Goal: Task Accomplishment & Management: Manage account settings

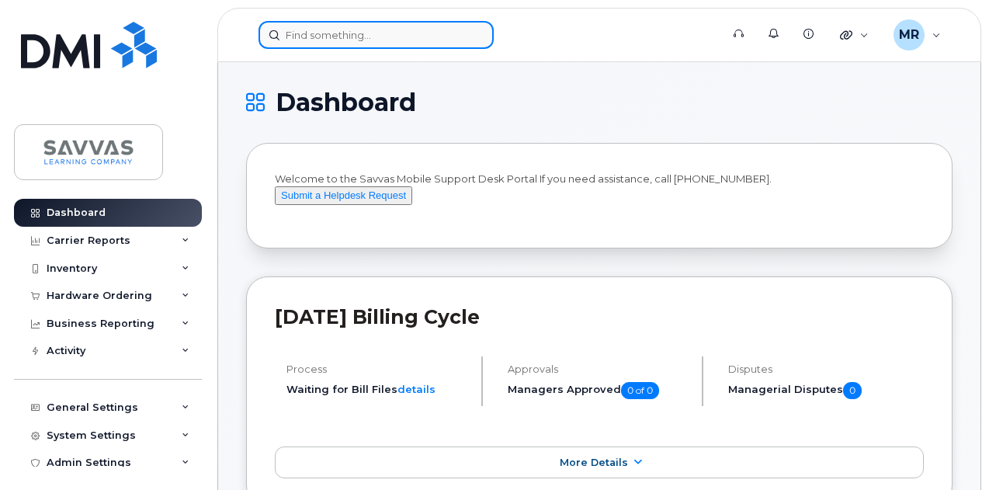
click at [366, 29] on input at bounding box center [376, 35] width 235 height 28
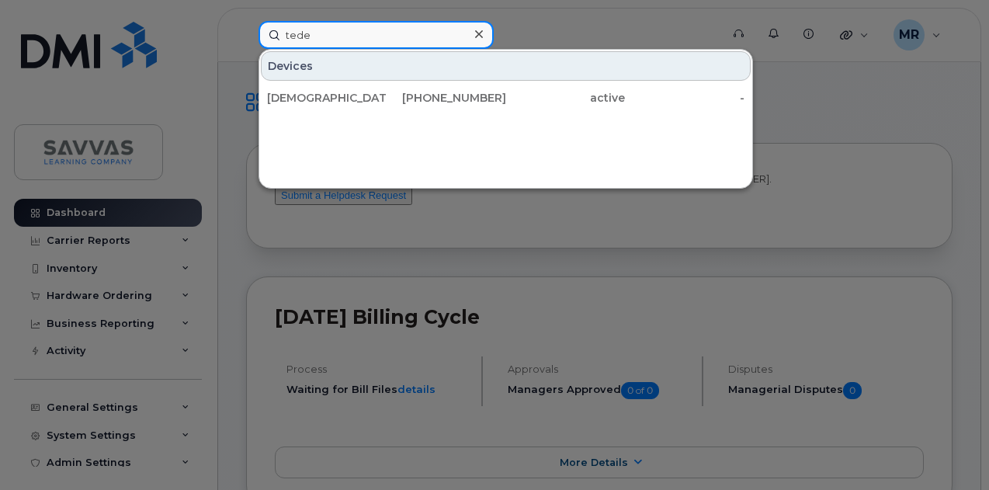
type input "tede"
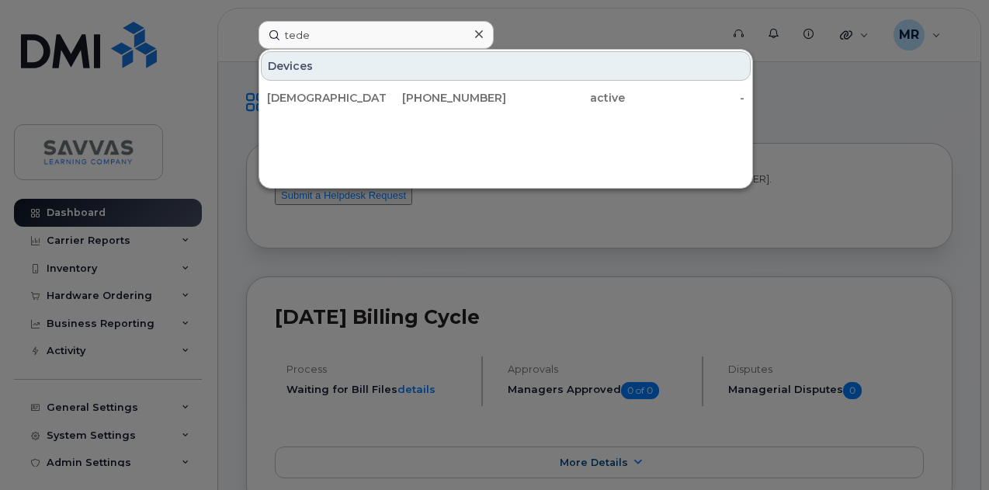
click at [359, 75] on div "Devices" at bounding box center [506, 66] width 490 height 30
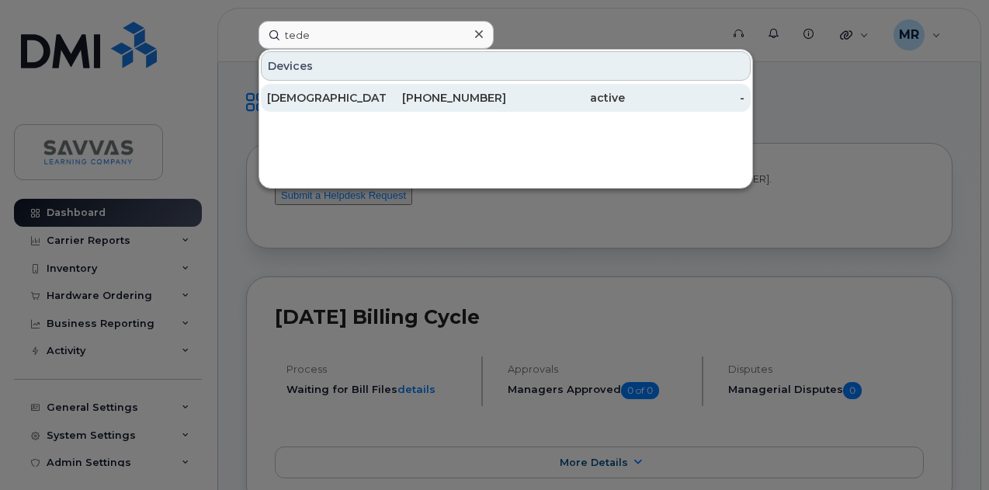
drag, startPoint x: 366, startPoint y: 86, endPoint x: 377, endPoint y: 89, distance: 11.3
click at [366, 86] on div "KRISTEN TEDE MAN" at bounding box center [327, 98] width 120 height 28
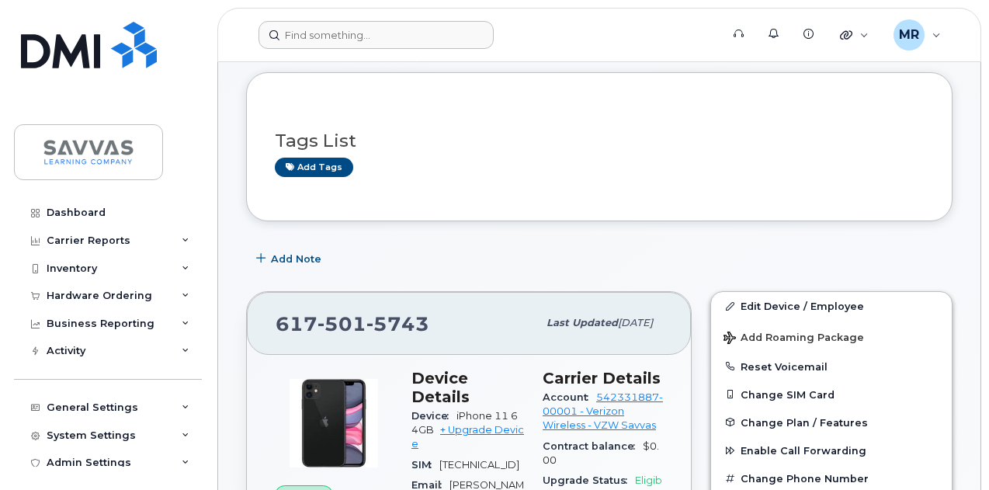
scroll to position [155, 0]
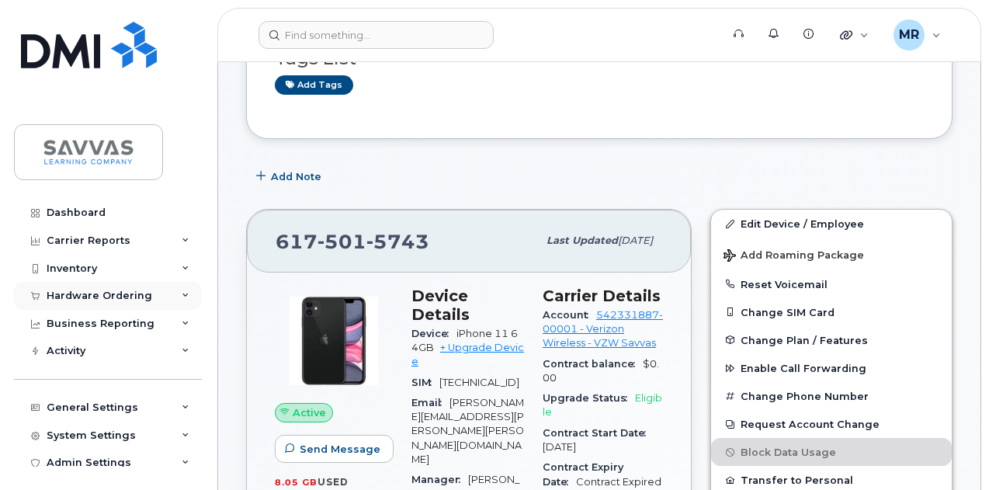
click at [153, 293] on div "Hardware Ordering" at bounding box center [108, 296] width 188 height 28
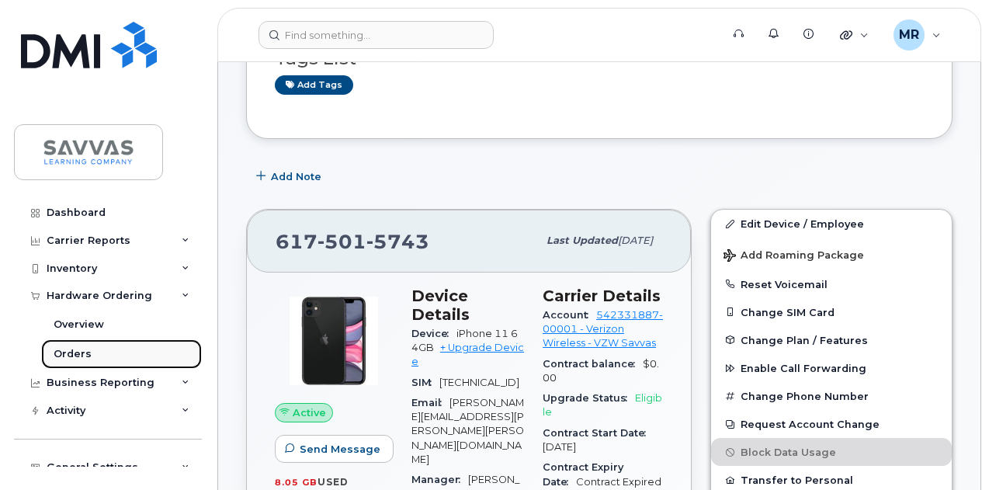
click at [106, 344] on link "Orders" at bounding box center [121, 354] width 161 height 30
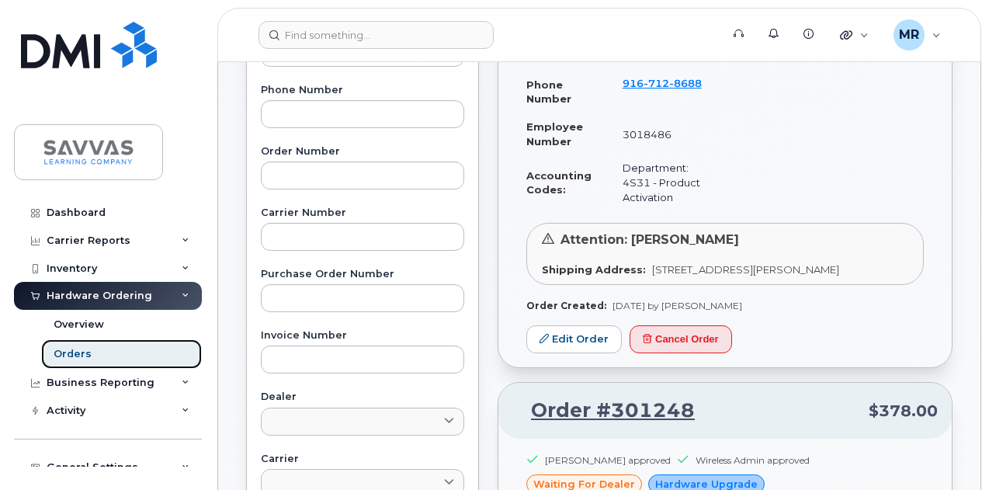
scroll to position [78, 0]
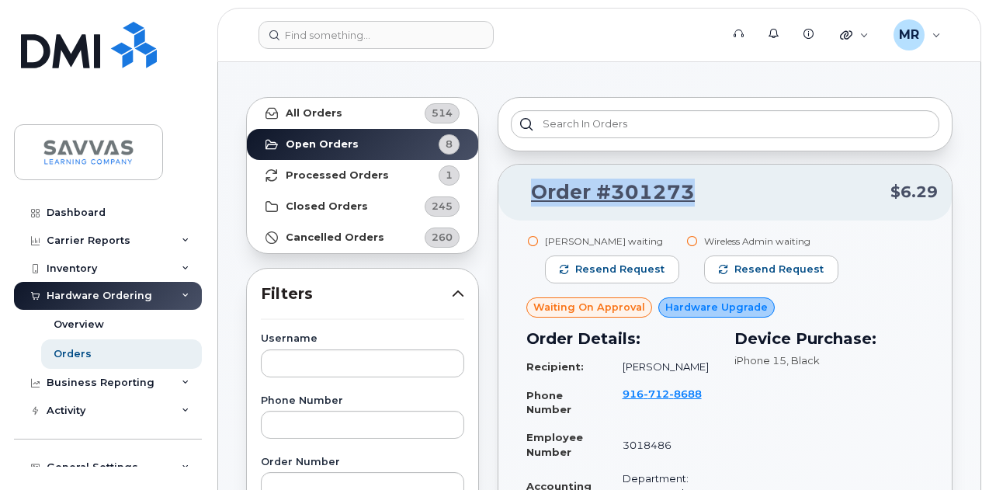
drag, startPoint x: 696, startPoint y: 190, endPoint x: 533, endPoint y: 206, distance: 163.0
click at [533, 206] on div "Order #301273 $6.29" at bounding box center [724, 193] width 453 height 56
copy link "Order #301273"
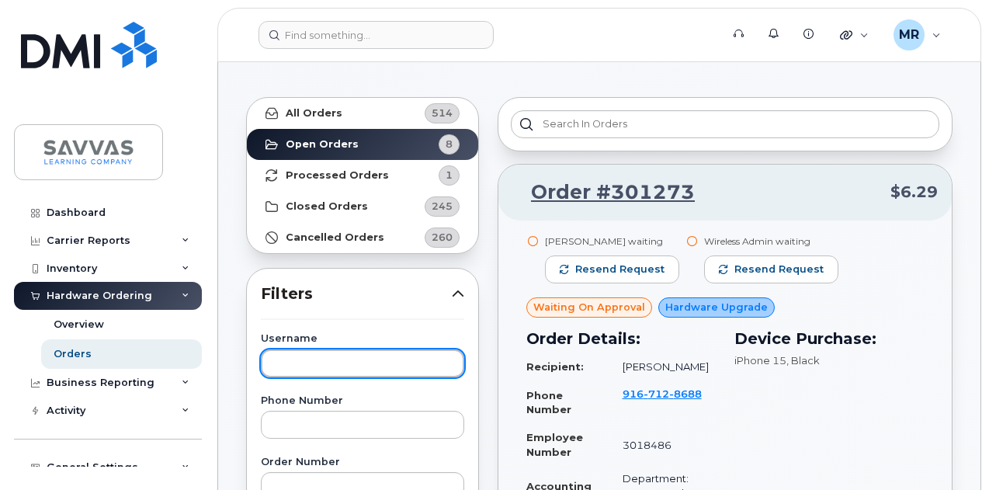
click at [321, 356] on input "text" at bounding box center [362, 363] width 203 height 28
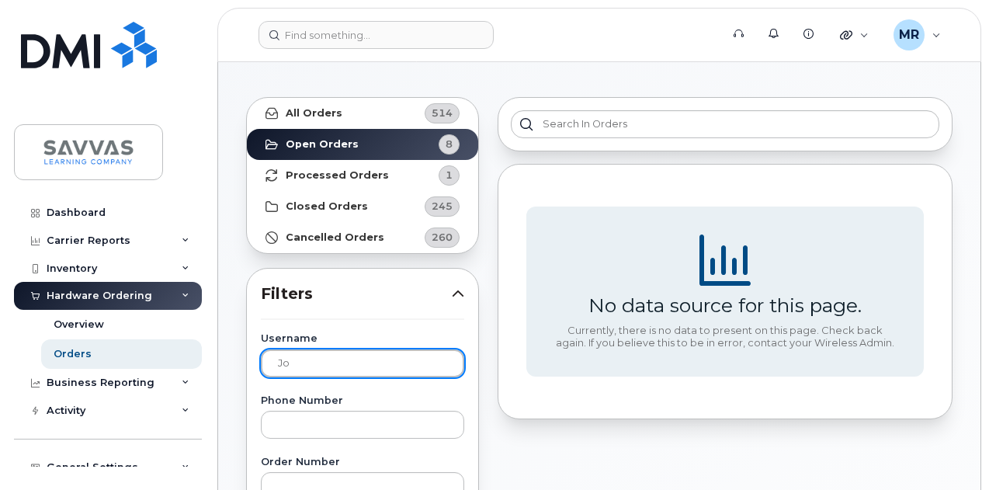
type input "j"
paste input "orah Jones"
type input "Deborah Jones"
drag, startPoint x: 279, startPoint y: 364, endPoint x: 444, endPoint y: 363, distance: 165.4
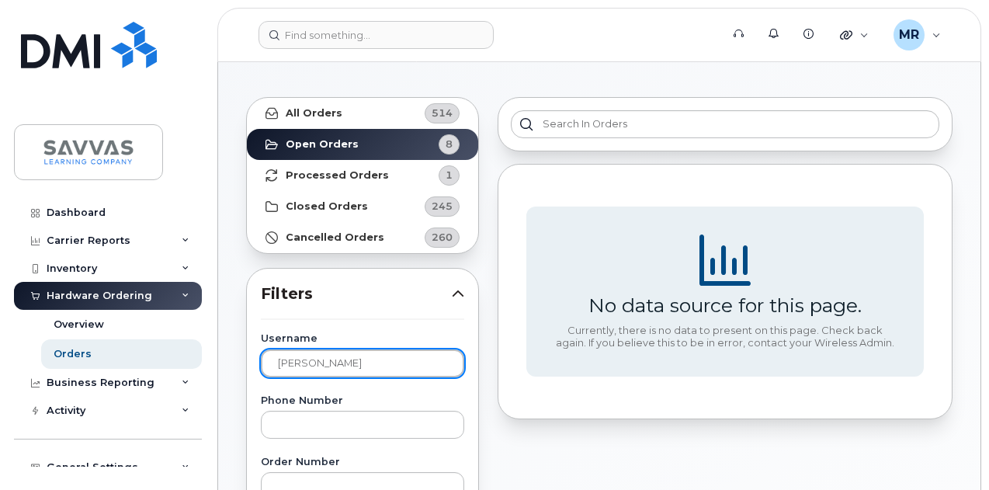
click at [280, 364] on input "Deborah Jones" at bounding box center [362, 363] width 203 height 28
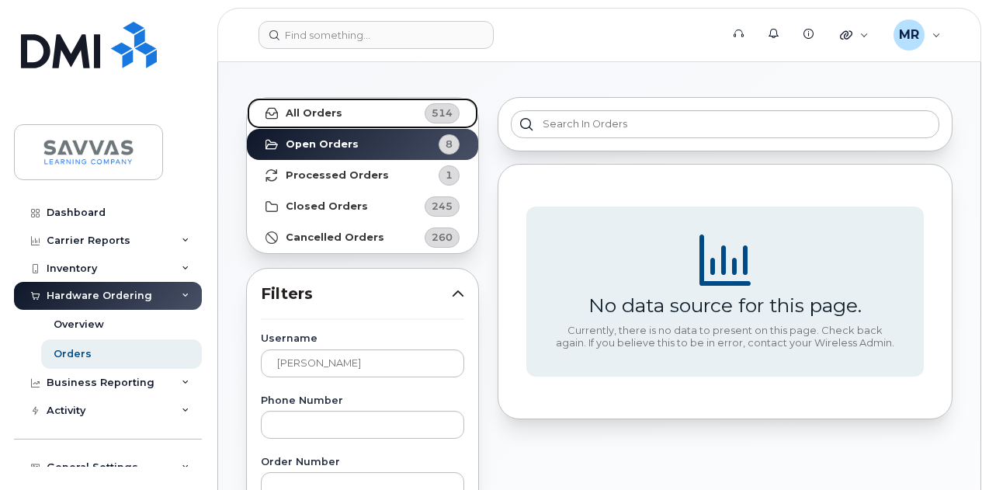
click at [373, 100] on link "All Orders 514" at bounding box center [362, 113] width 231 height 31
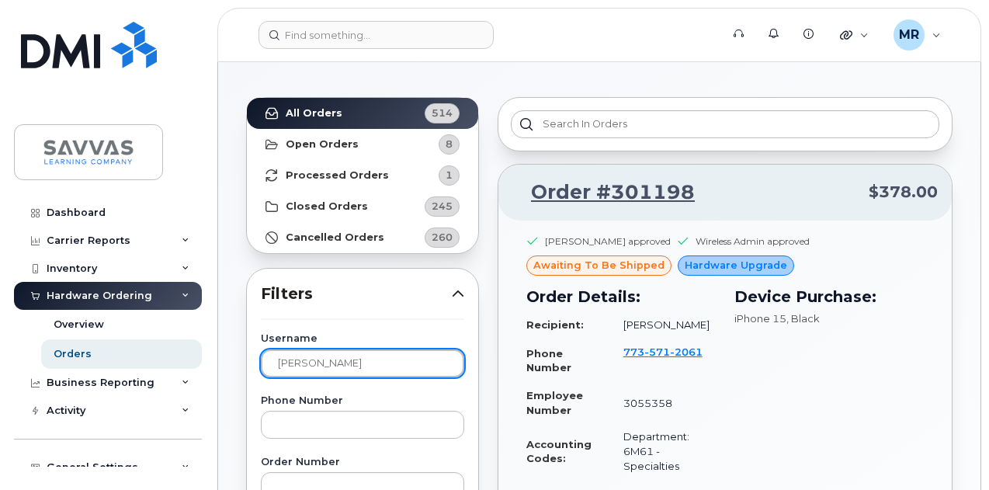
click at [370, 354] on input "Deborah Jones" at bounding box center [362, 363] width 203 height 28
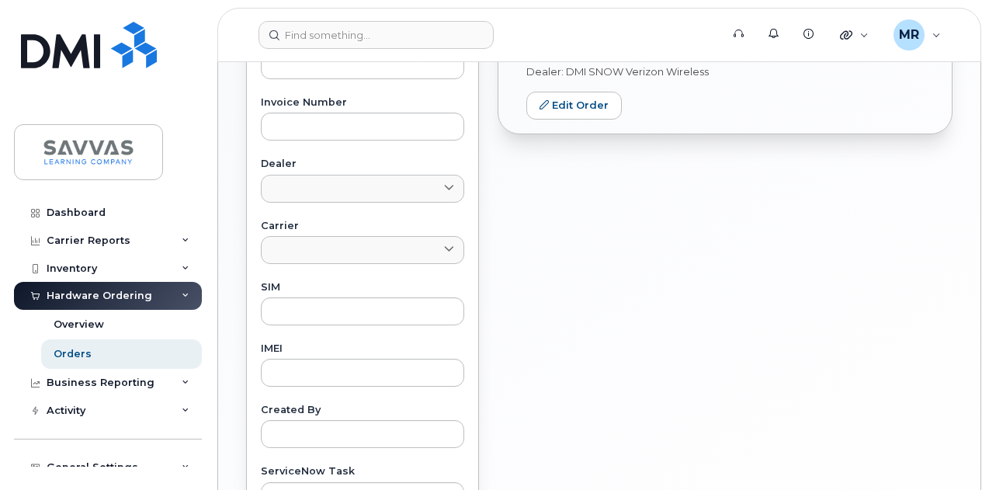
scroll to position [0, 0]
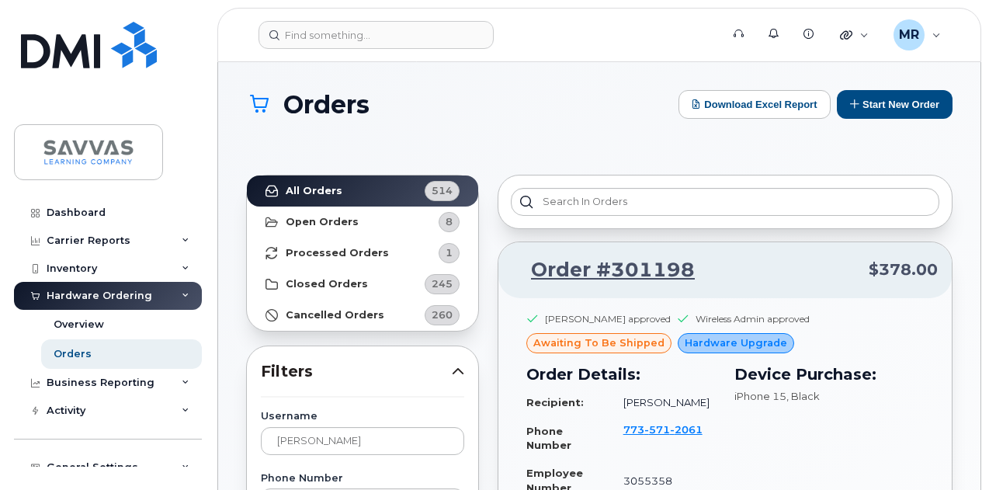
click at [478, 113] on h1 "Orders" at bounding box center [458, 104] width 425 height 27
click at [899, 98] on button "Start New Order" at bounding box center [895, 104] width 116 height 29
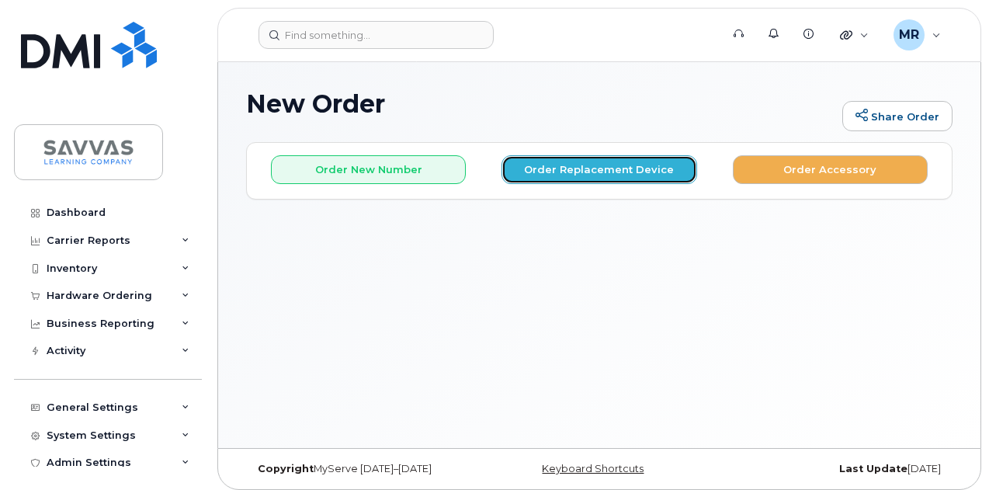
click at [566, 168] on button "Order Replacement Device" at bounding box center [599, 169] width 195 height 29
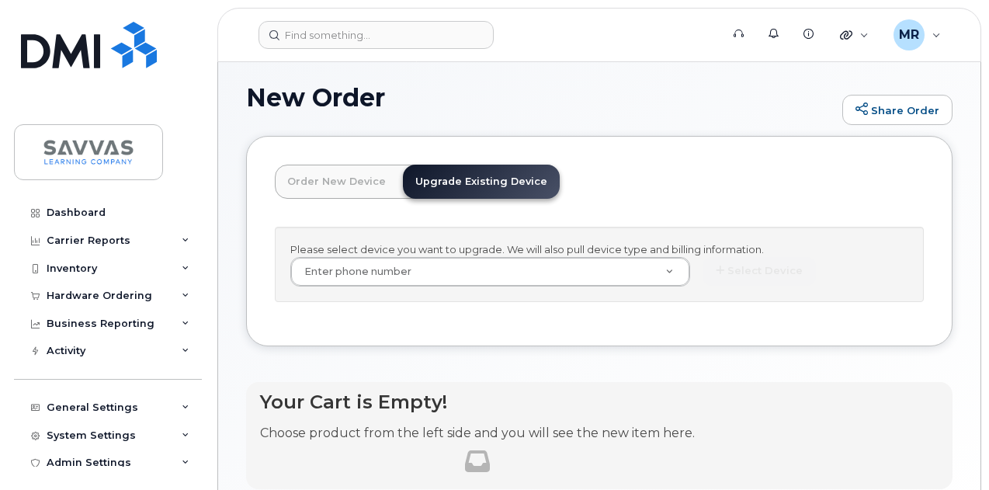
scroll to position [7, 0]
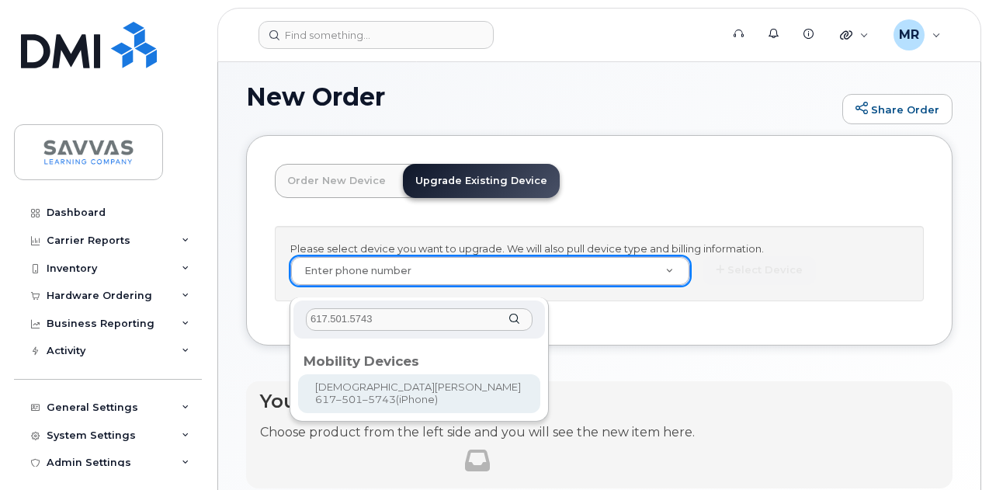
type input "617.501.5743"
type input "876217"
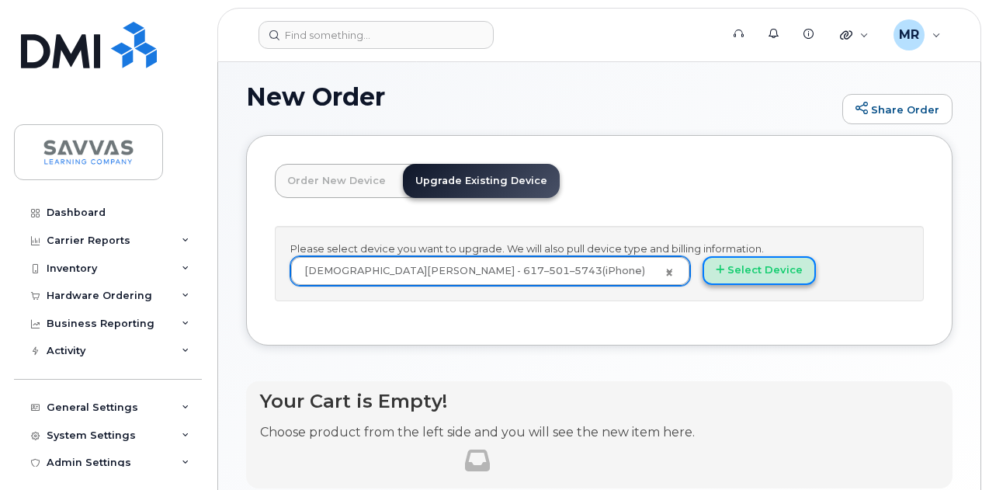
click at [703, 285] on button "Select Device" at bounding box center [759, 270] width 113 height 29
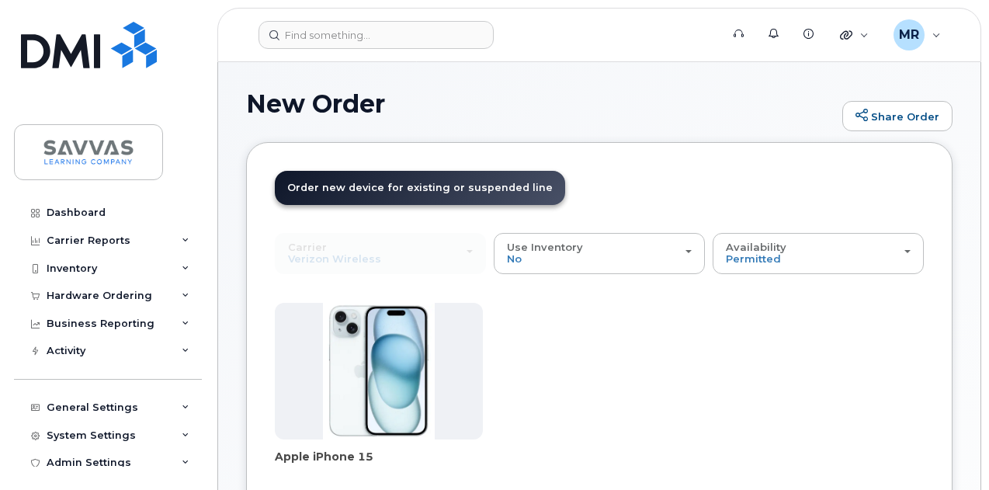
scroll to position [256, 0]
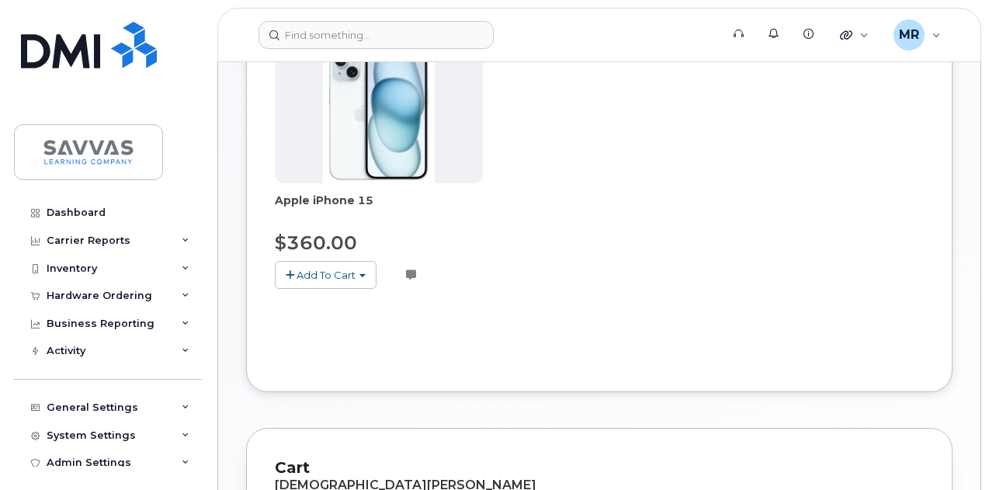
click at [341, 269] on span "Add To Cart" at bounding box center [326, 275] width 59 height 12
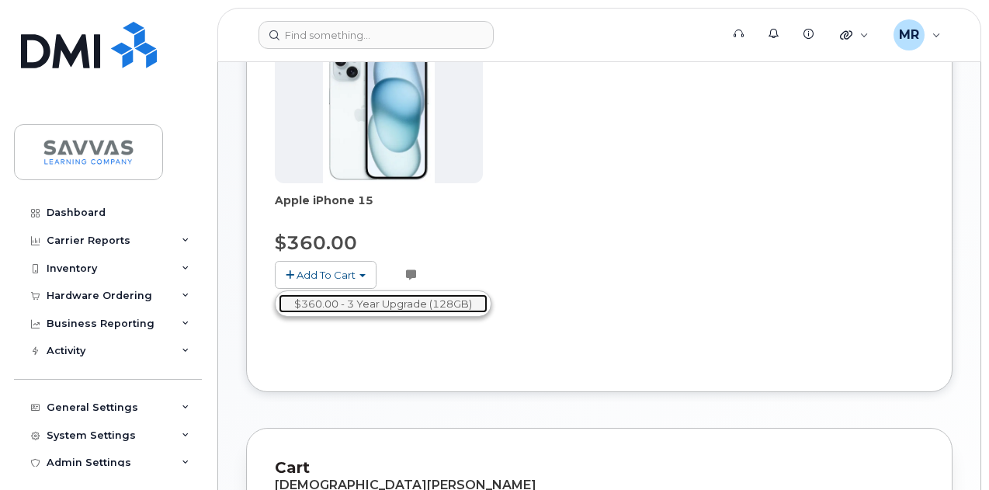
click at [446, 305] on link "$360.00 - 3 Year Upgrade (128GB)" at bounding box center [383, 303] width 209 height 19
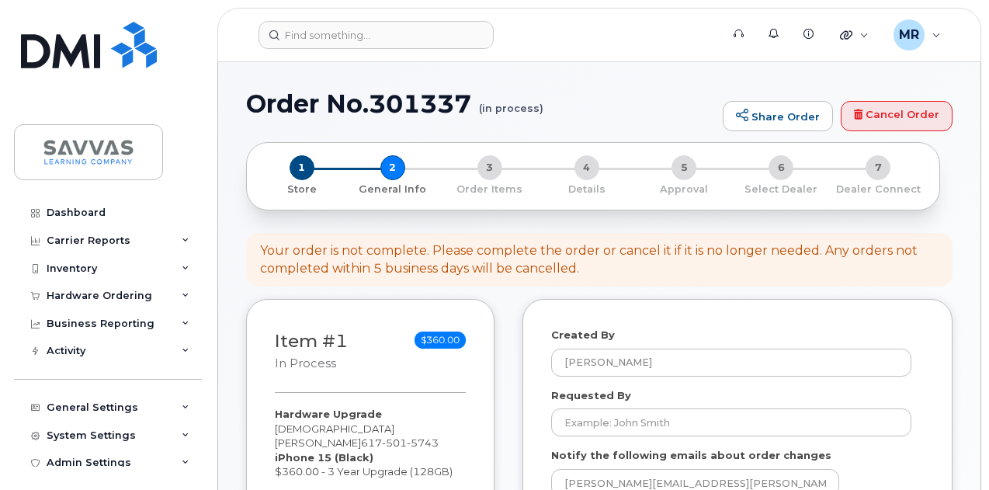
select select
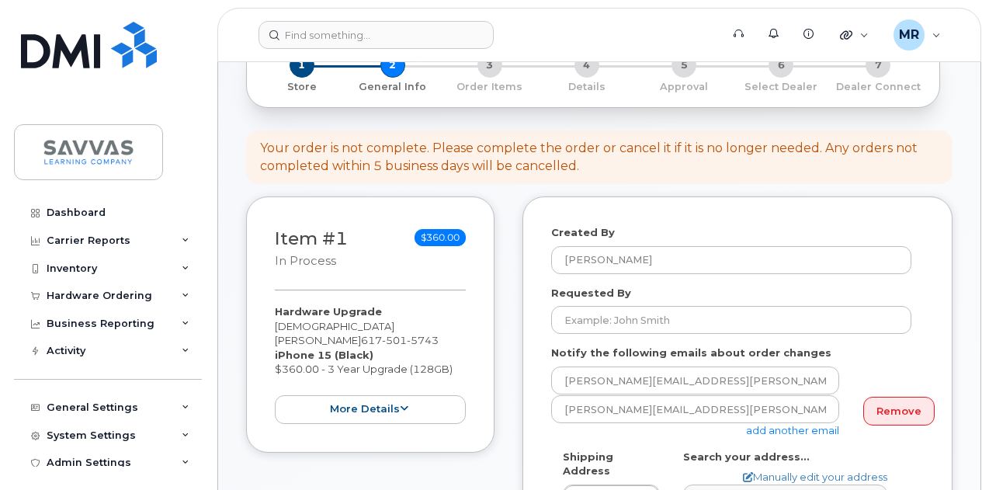
scroll to position [233, 0]
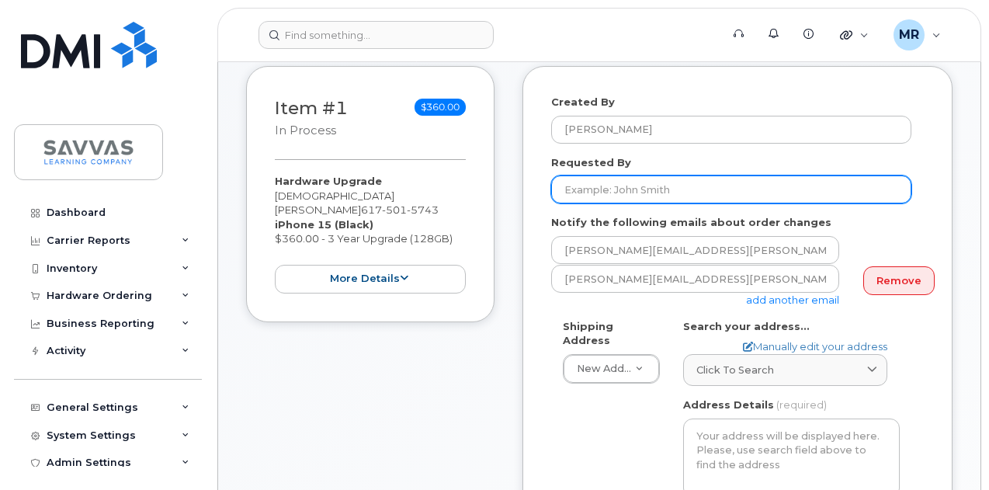
drag, startPoint x: 651, startPoint y: 196, endPoint x: 665, endPoint y: 195, distance: 13.2
click at [651, 196] on input "Requested By" at bounding box center [731, 189] width 360 height 28
type input "[PERSON_NAME]"
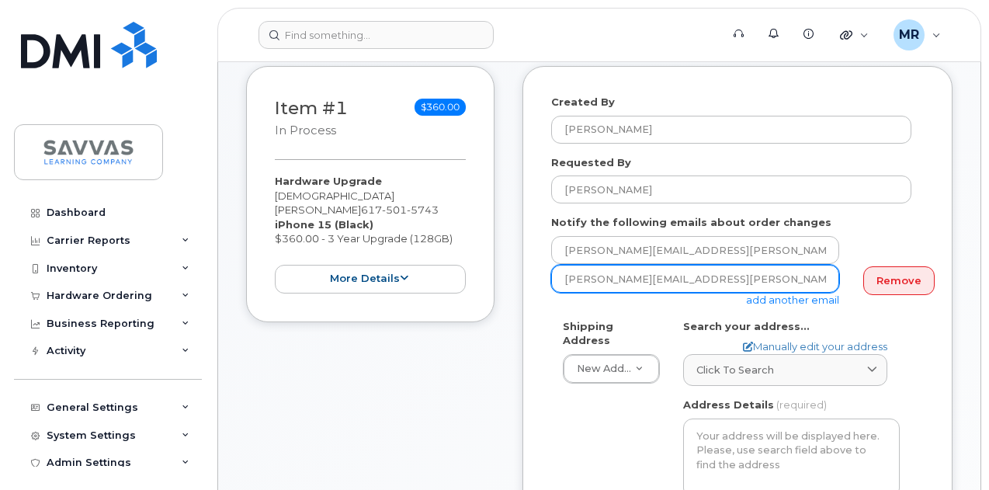
click at [811, 283] on input "magali.ramirez-sanchez@savvas.com" at bounding box center [695, 279] width 288 height 28
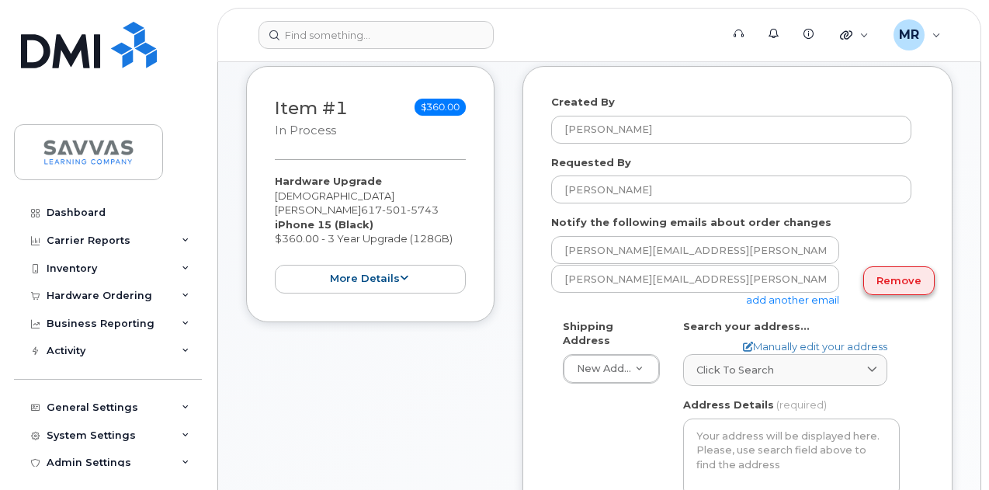
click at [896, 277] on link "Remove" at bounding box center [898, 280] width 71 height 29
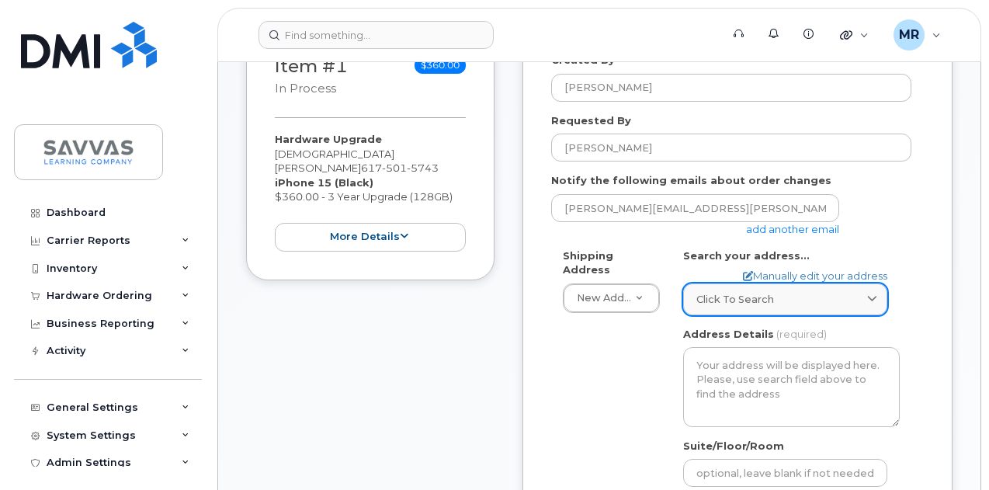
scroll to position [311, 0]
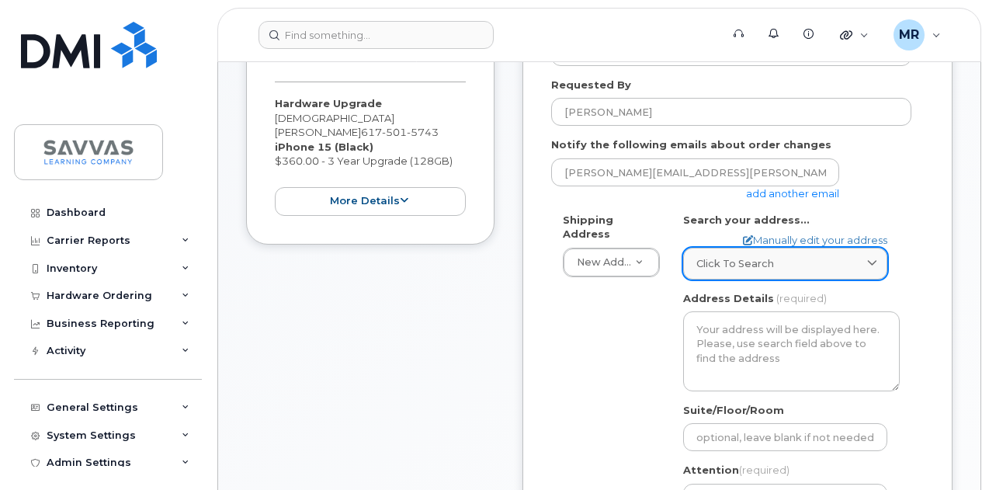
click at [727, 267] on span "Click to search" at bounding box center [735, 263] width 78 height 15
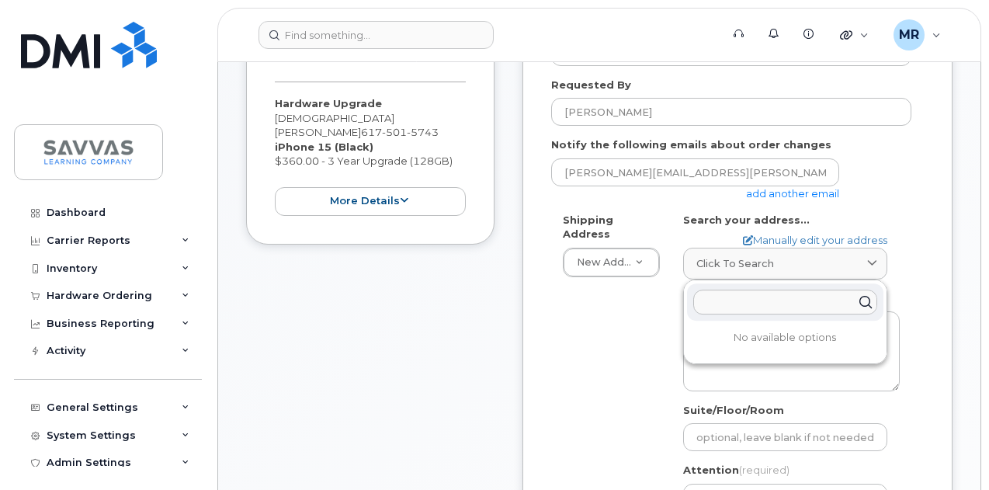
click at [723, 288] on div at bounding box center [785, 301] width 196 height 37
click at [716, 260] on span "Click to search" at bounding box center [735, 263] width 78 height 15
paste input "23 Trenton S"
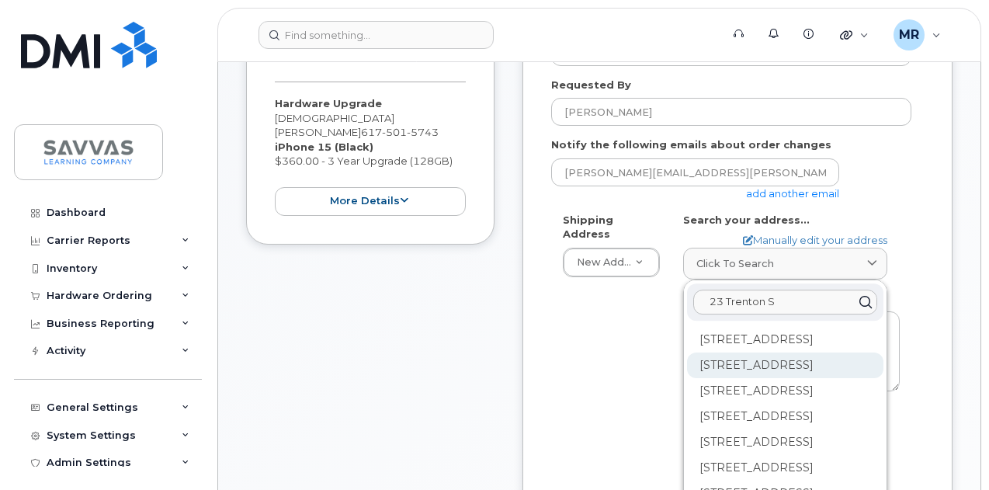
type input "23 Trenton S"
click at [842, 378] on div "23 Trenton St Charlestown MA 02129-2512" at bounding box center [785, 366] width 196 height 26
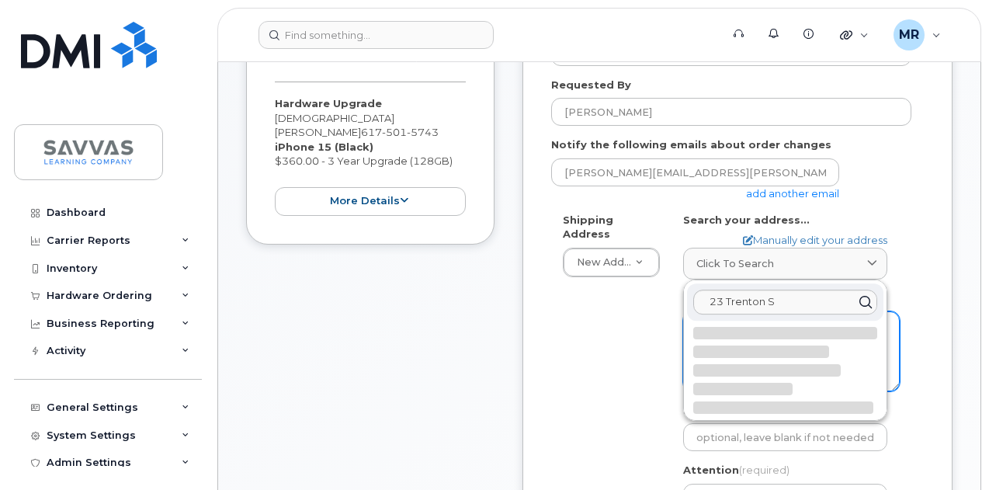
select select
type textarea "23 Trenton St CHARLESTOWN MA 02129-2512 UNITED STATES"
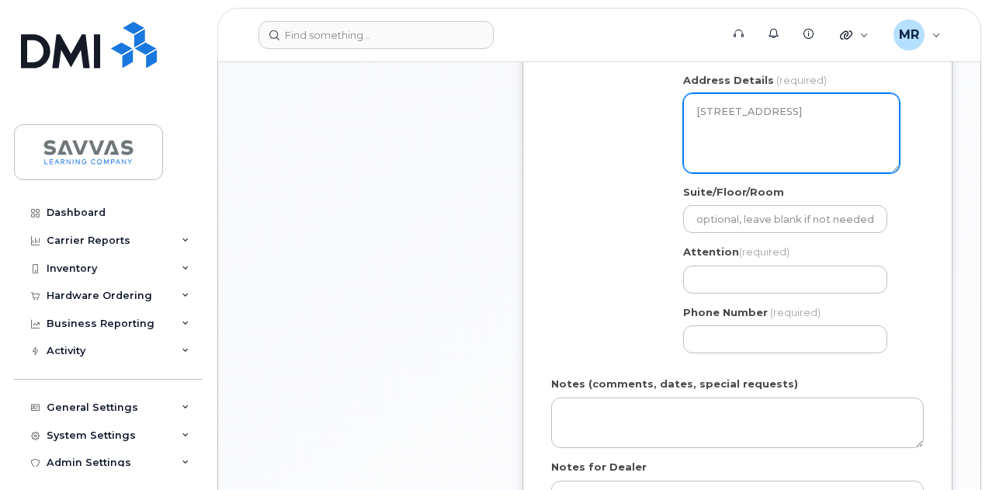
scroll to position [544, 0]
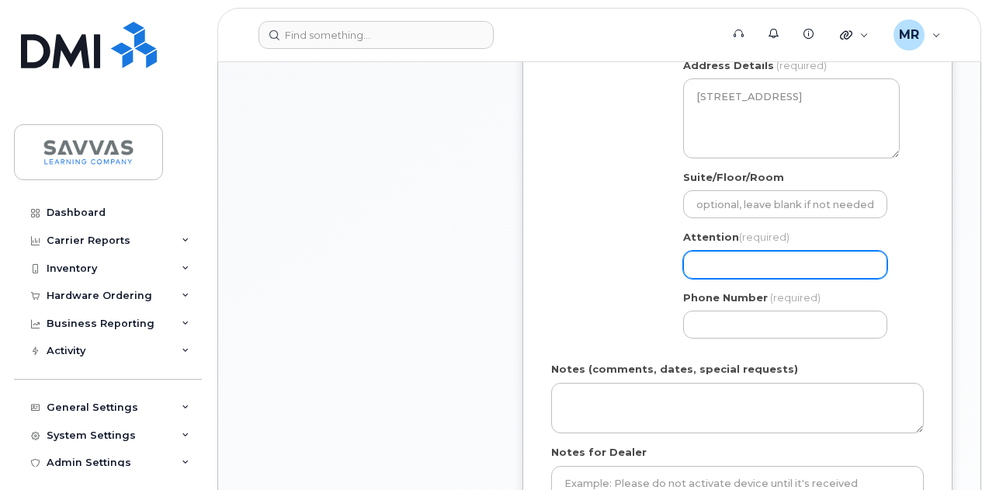
drag, startPoint x: 751, startPoint y: 250, endPoint x: 761, endPoint y: 251, distance: 10.1
click at [751, 251] on input "Attention (required)" at bounding box center [785, 265] width 204 height 28
paste input "[PERSON_NAME]"
select select
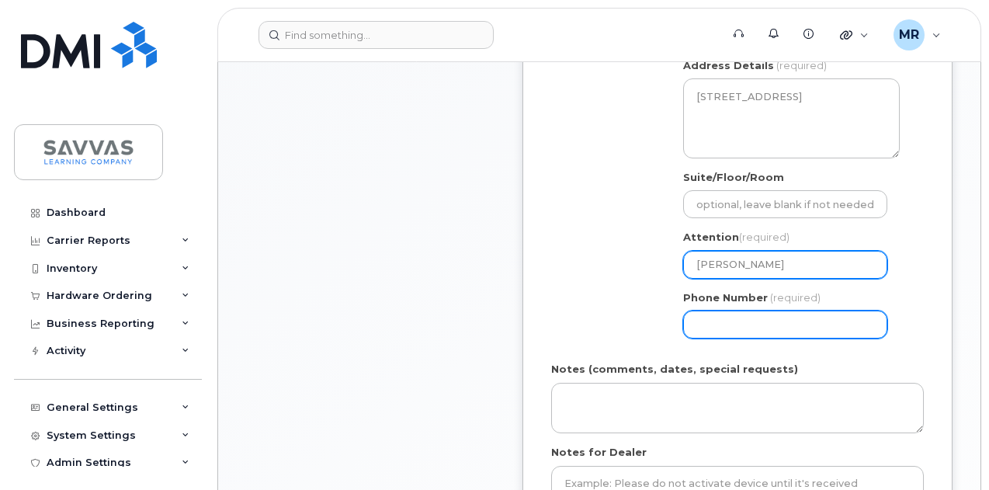
type input "[PERSON_NAME]"
click at [691, 324] on input "Phone Number" at bounding box center [785, 325] width 204 height 28
click at [792, 327] on input "Phone Number" at bounding box center [785, 325] width 204 height 28
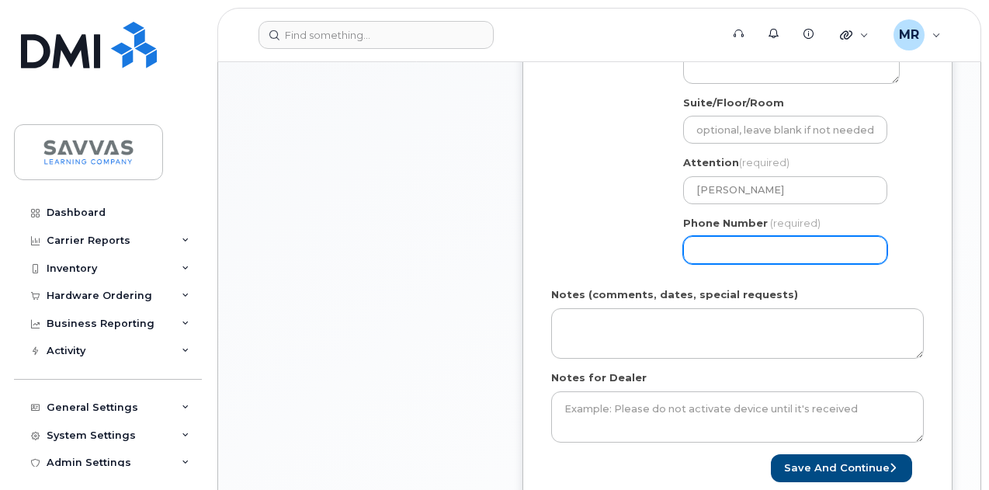
scroll to position [699, 0]
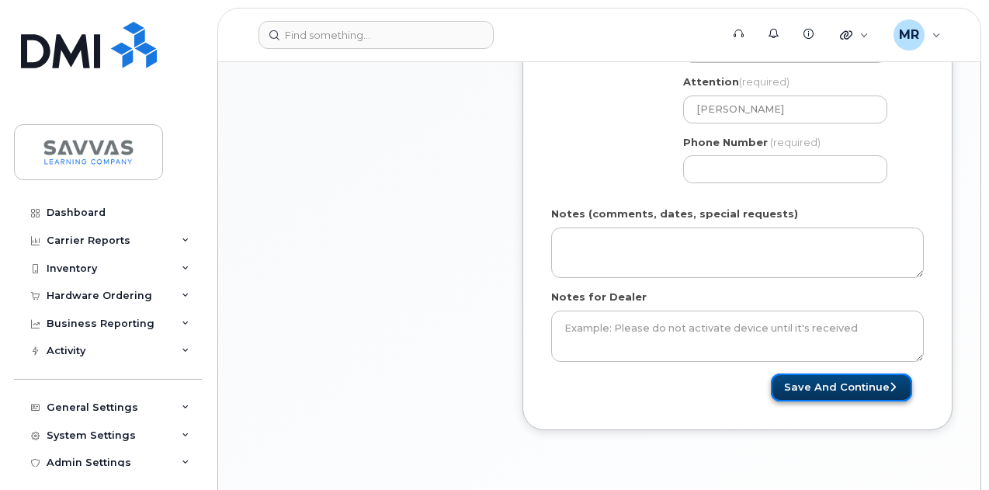
click at [835, 387] on button "Save and Continue" at bounding box center [841, 387] width 141 height 29
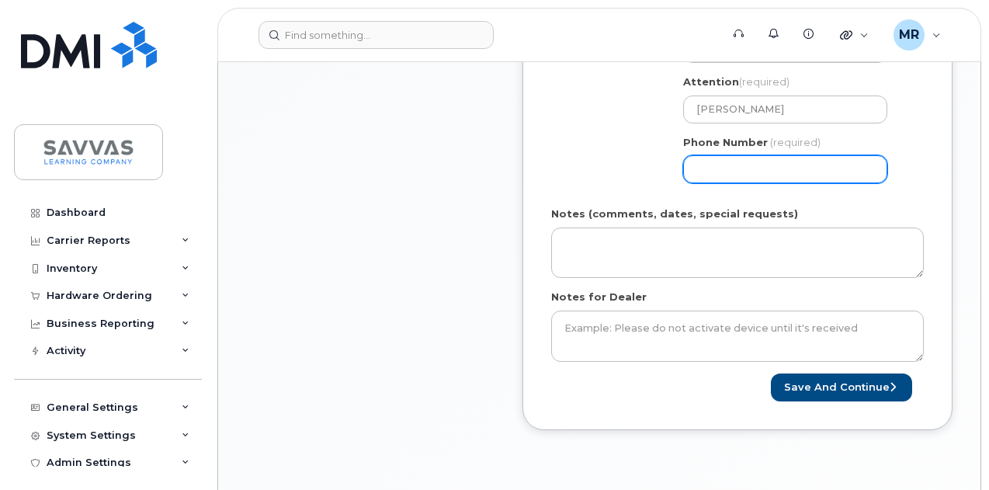
click at [752, 165] on input "Phone Number" at bounding box center [785, 169] width 204 height 28
select select
type input "6175015743"
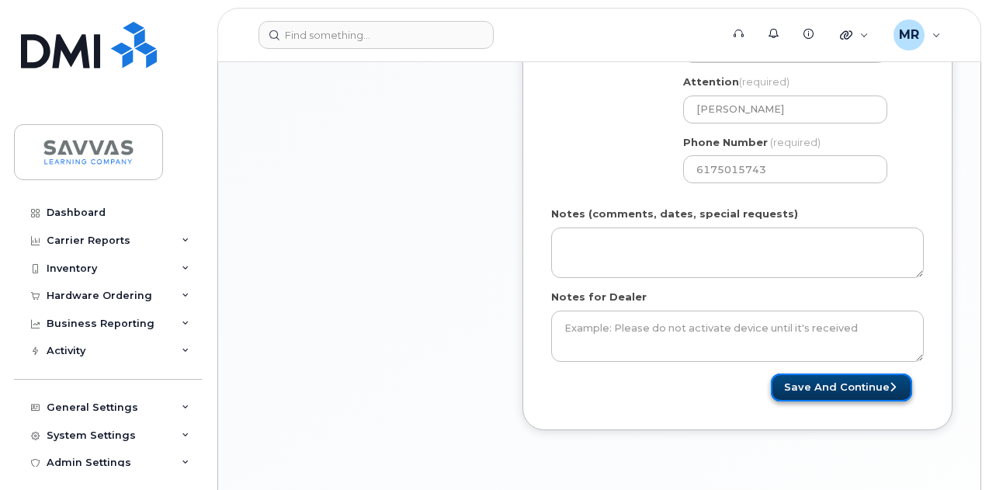
click at [844, 373] on button "Save and Continue" at bounding box center [841, 387] width 141 height 29
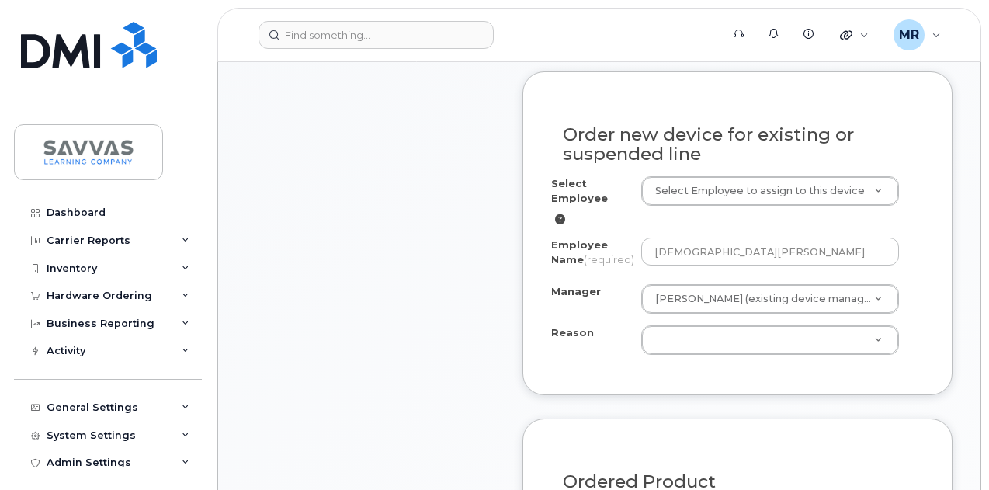
scroll to position [776, 0]
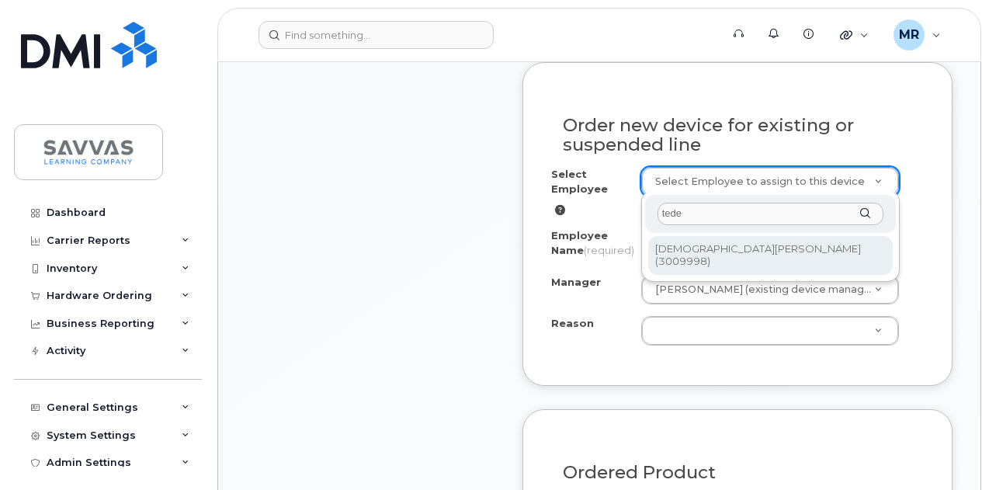
type input "tede"
type input "2015524"
type input "[PERSON_NAME]"
select select "2015240"
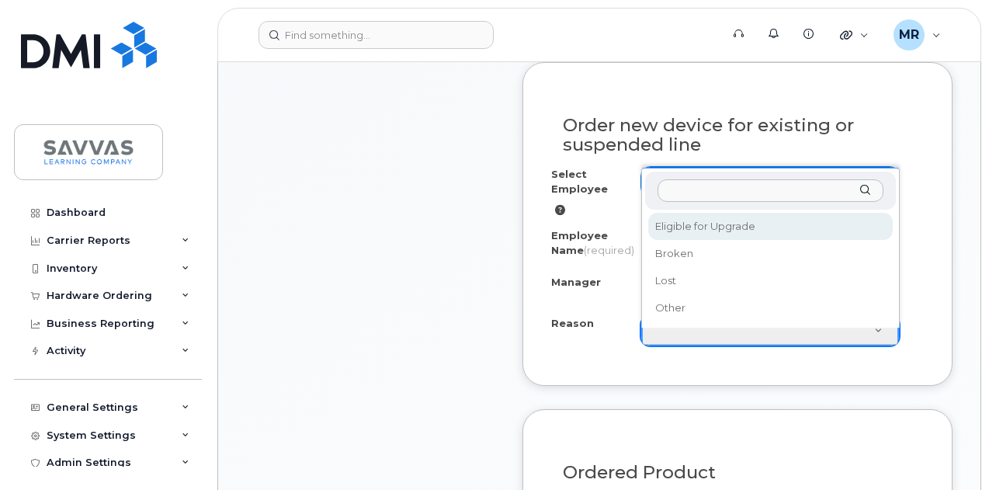
select select "eligible_for_upgrade"
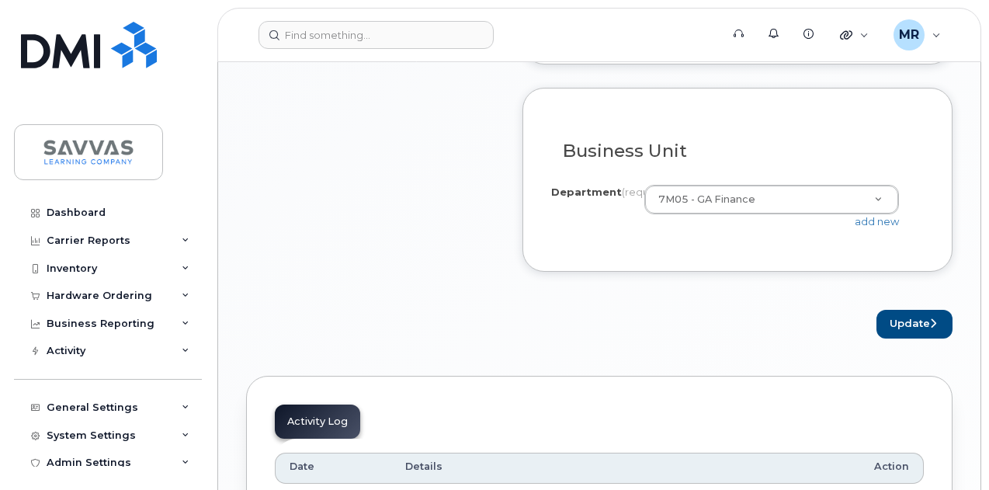
scroll to position [1320, 0]
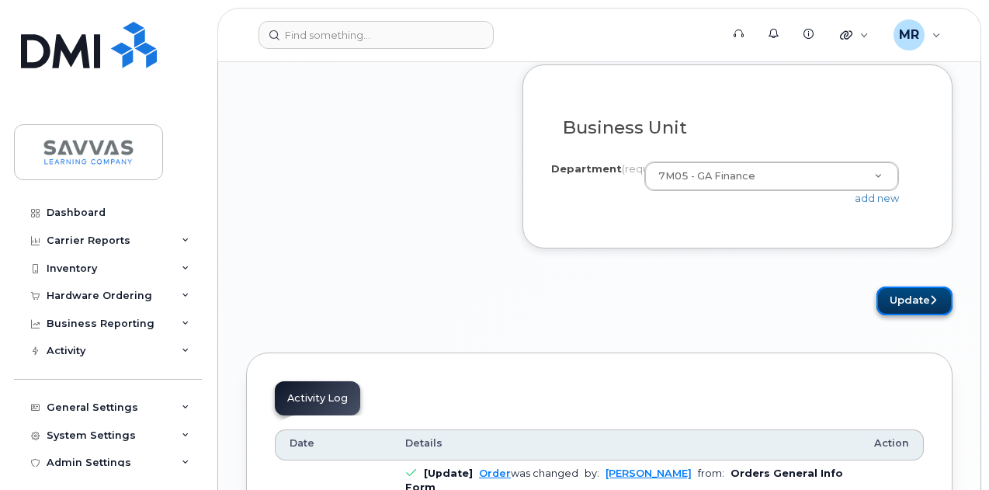
click at [899, 313] on button "Update" at bounding box center [915, 301] width 76 height 29
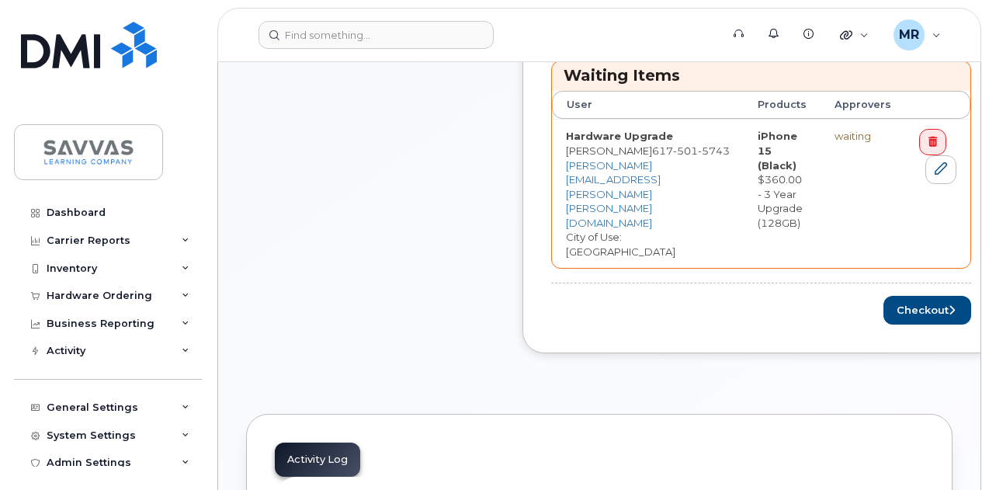
scroll to position [699, 0]
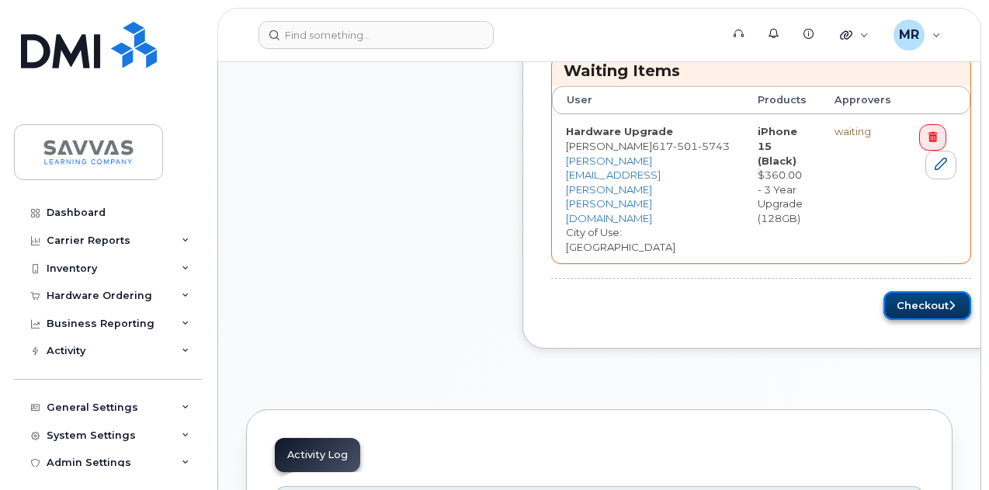
click at [891, 291] on button "Checkout" at bounding box center [928, 305] width 88 height 29
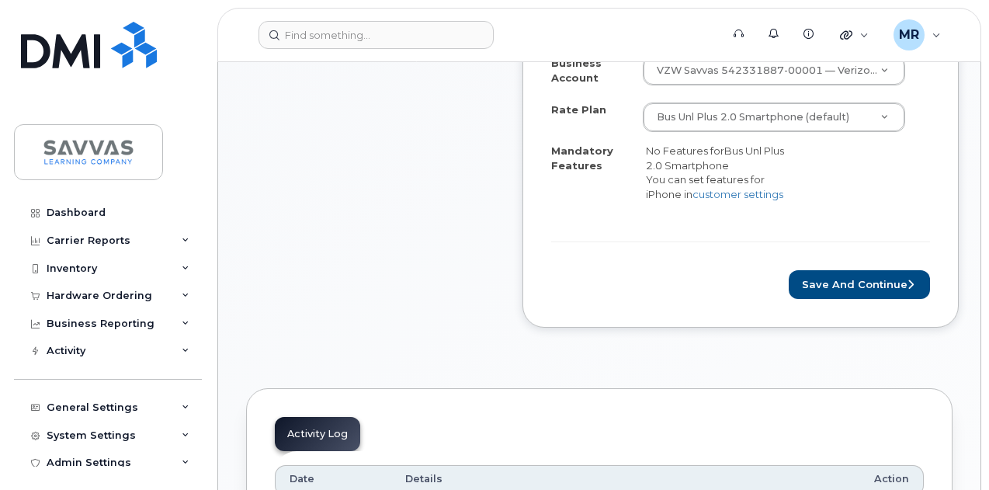
scroll to position [699, 0]
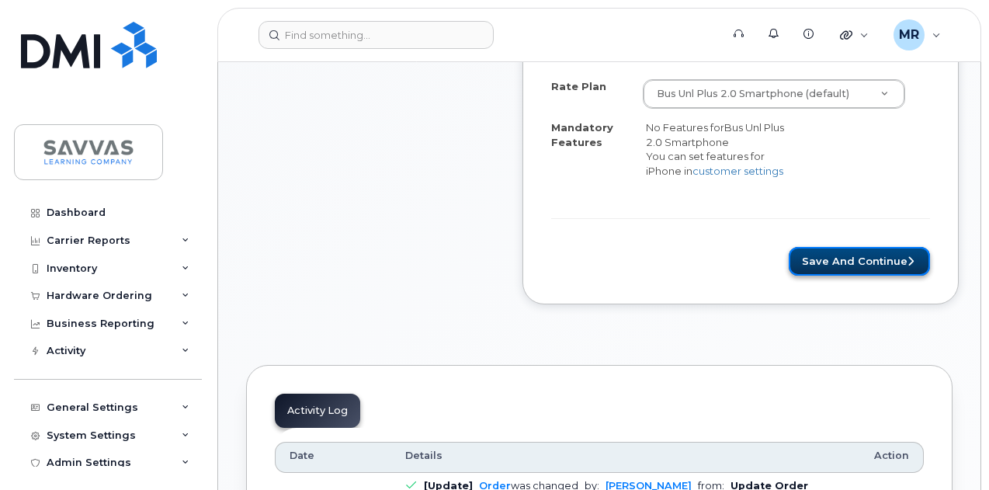
click at [892, 261] on button "Save and Continue" at bounding box center [859, 261] width 141 height 29
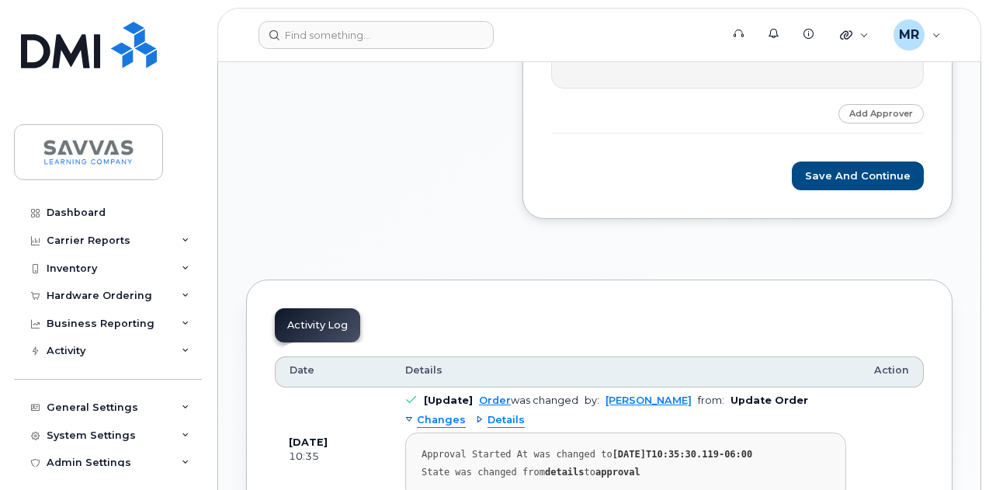
scroll to position [854, 0]
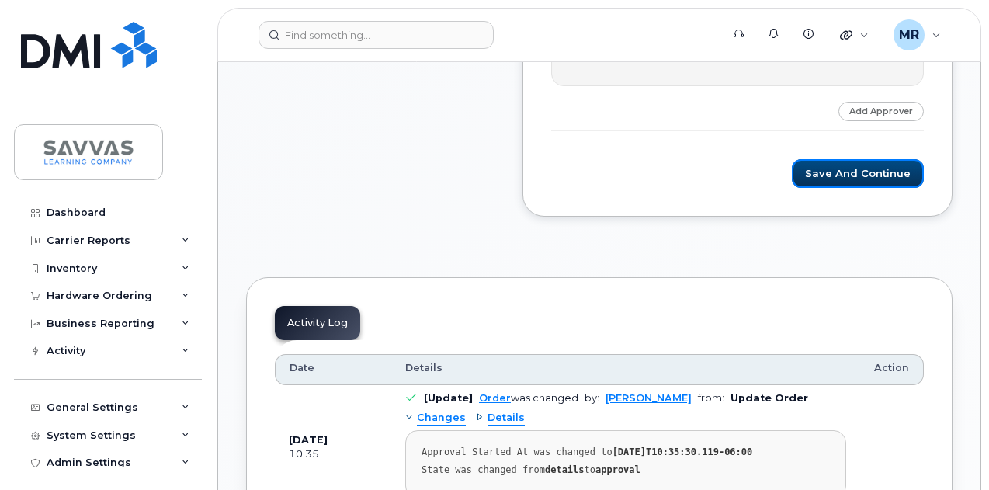
drag, startPoint x: 840, startPoint y: 175, endPoint x: 862, endPoint y: 187, distance: 25.0
click at [841, 175] on button "Save and Continue" at bounding box center [858, 173] width 132 height 29
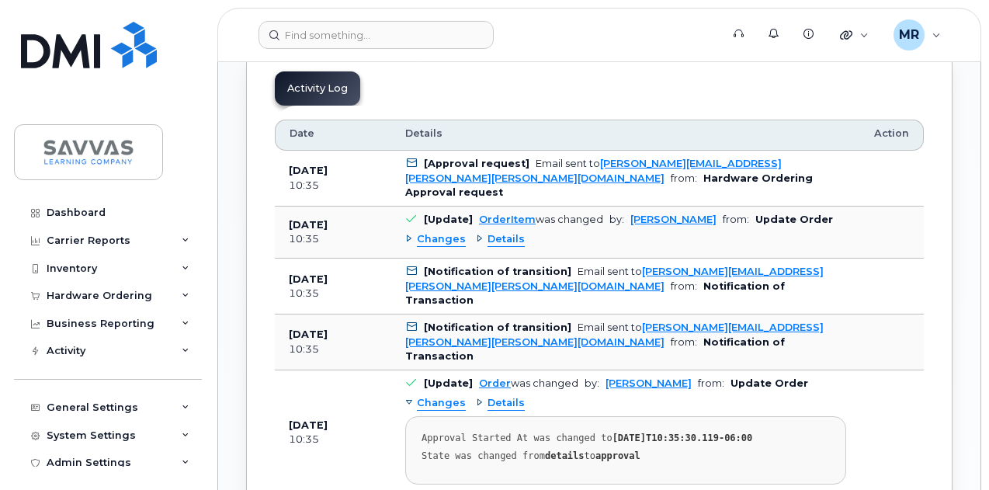
scroll to position [1009, 0]
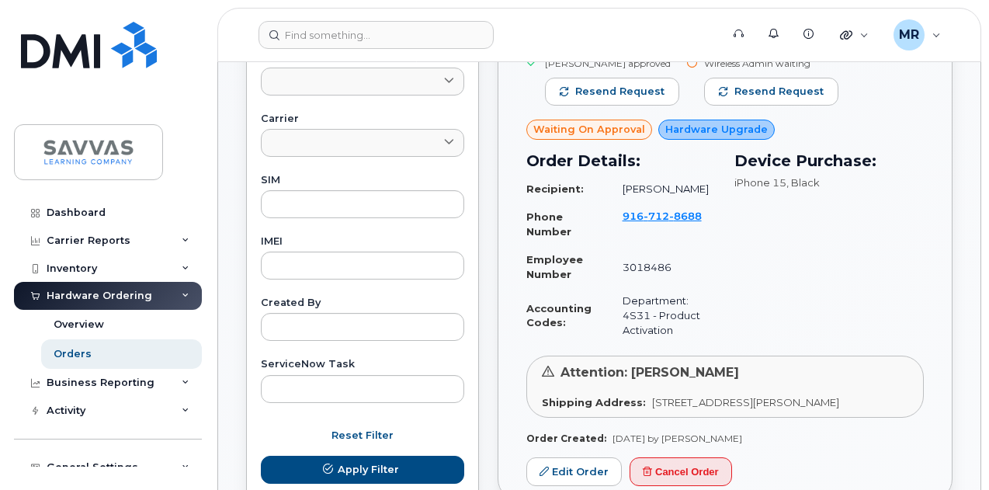
scroll to position [699, 0]
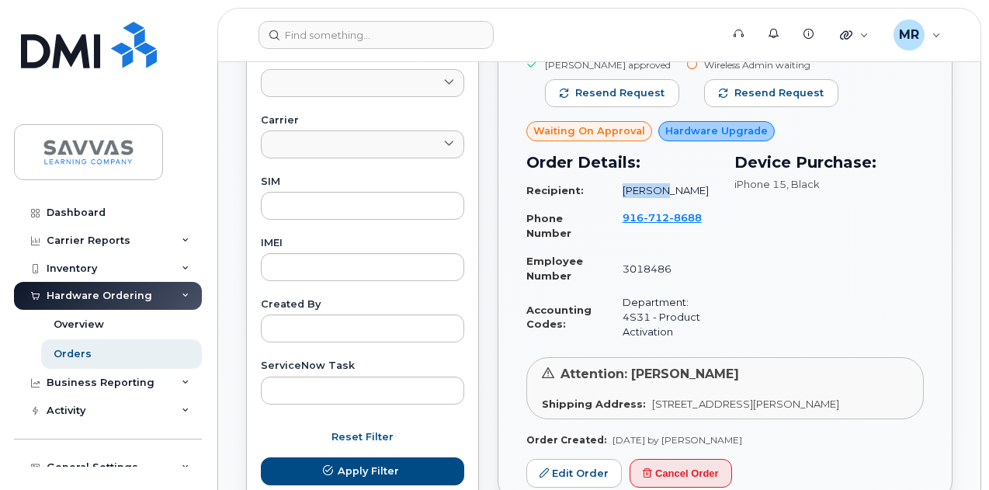
drag, startPoint x: 671, startPoint y: 193, endPoint x: 605, endPoint y: 189, distance: 66.1
click at [605, 189] on tr "Recipient: [PERSON_NAME]" at bounding box center [620, 190] width 189 height 27
copy tr "[PERSON_NAME]"
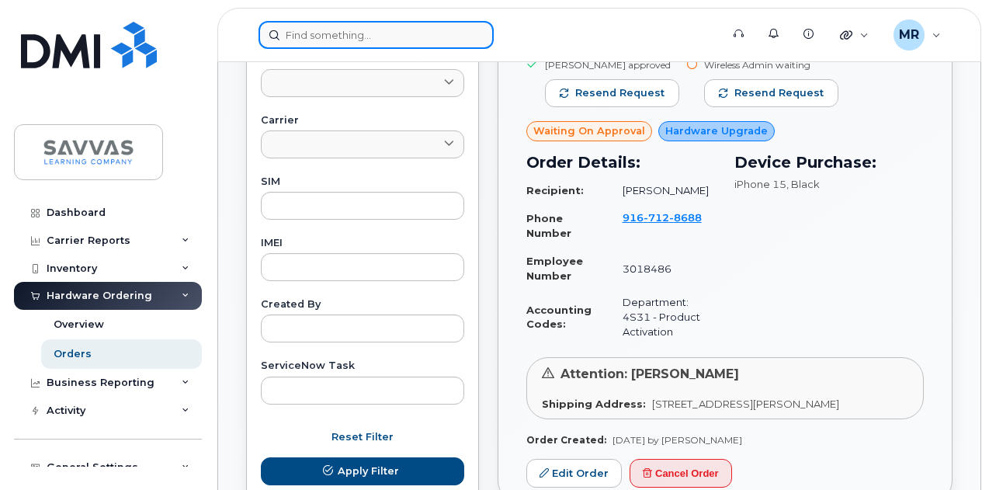
click at [350, 34] on input at bounding box center [376, 35] width 235 height 28
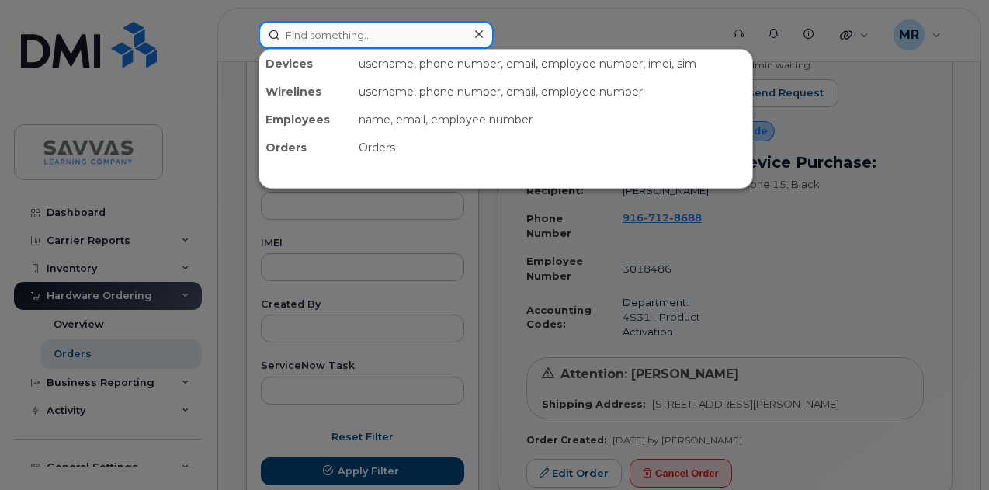
paste input "Dunlap"
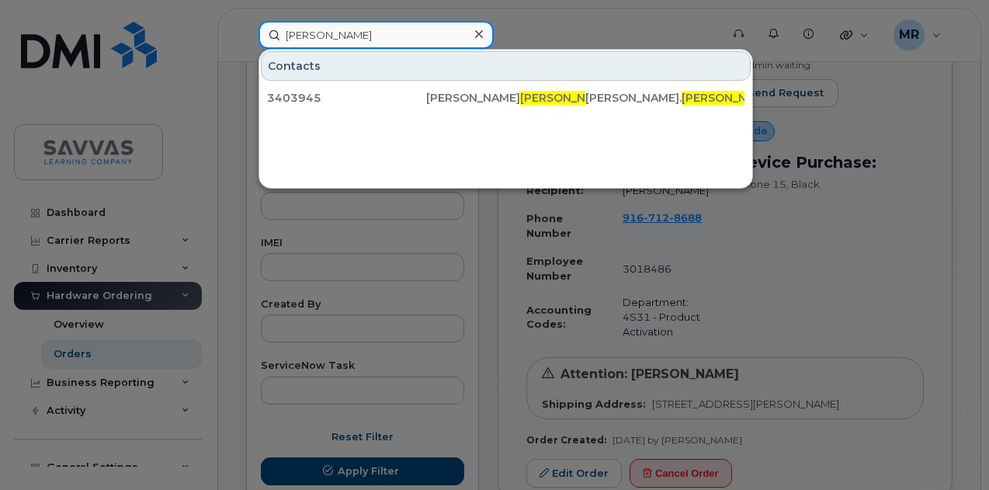
paste input "Anderson"
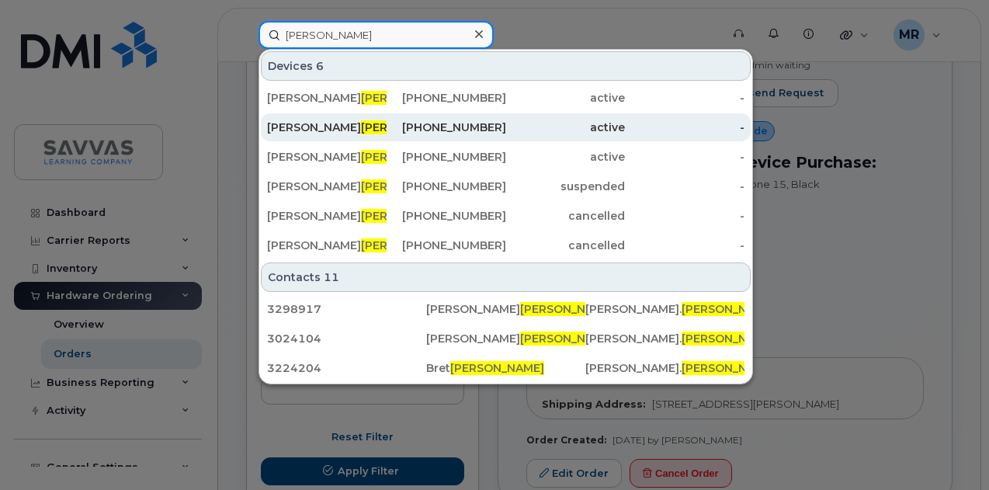
type input "Anderson"
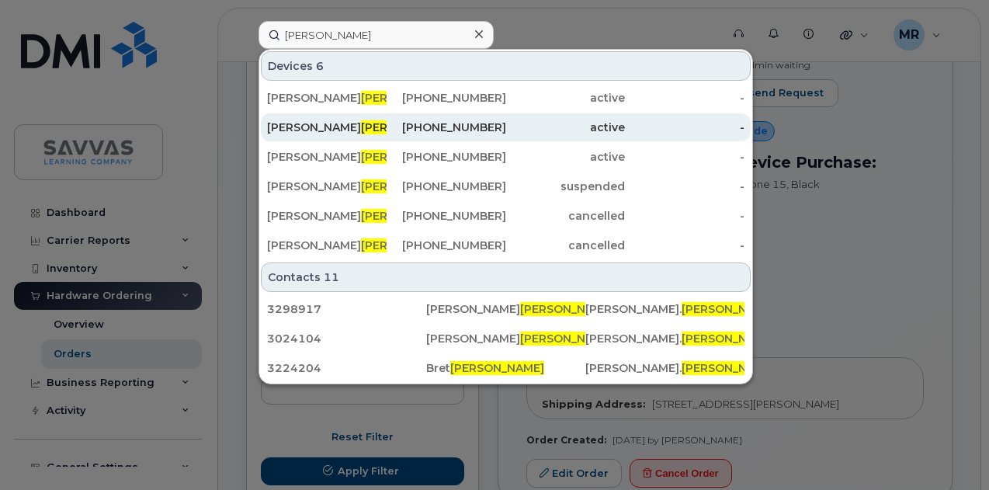
click at [407, 127] on div "512-827-1057" at bounding box center [447, 128] width 120 height 16
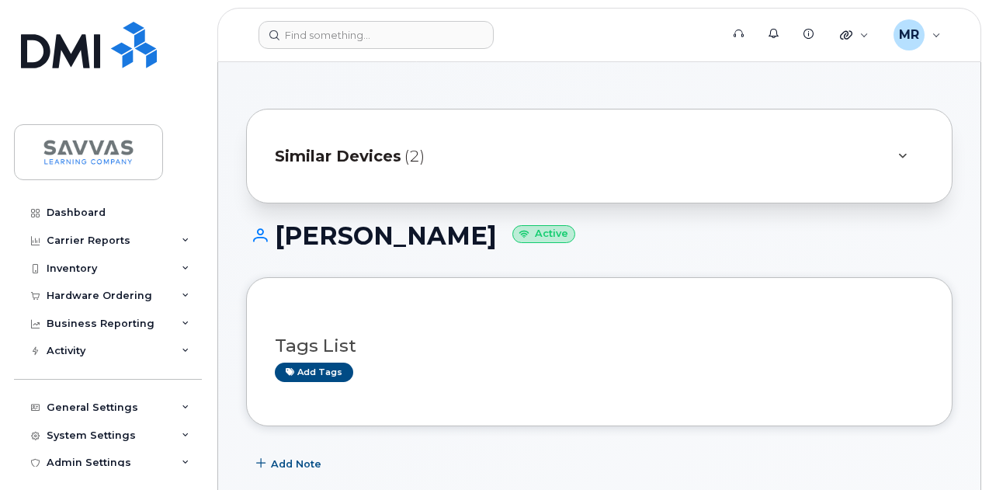
click at [461, 170] on div "Similar Devices (2)" at bounding box center [578, 155] width 606 height 37
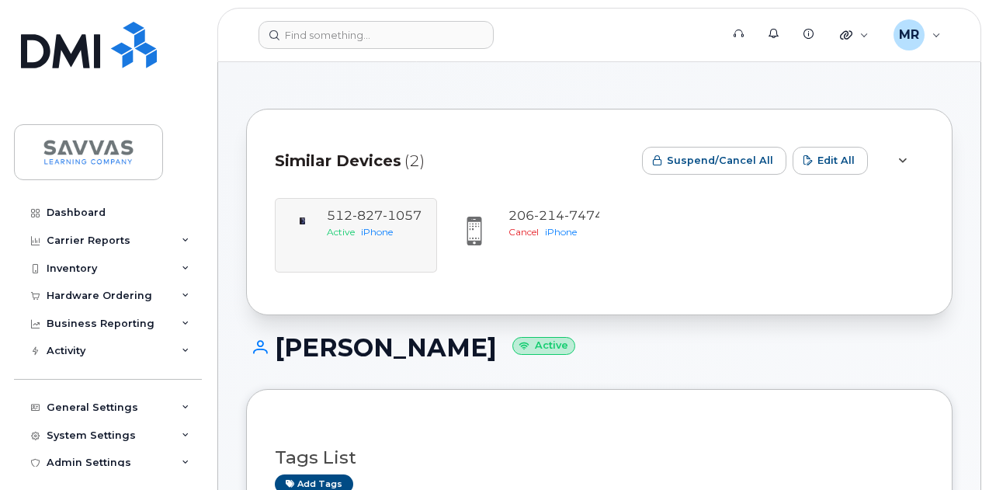
click at [733, 361] on div "[PERSON_NAME] Active" at bounding box center [599, 361] width 707 height 55
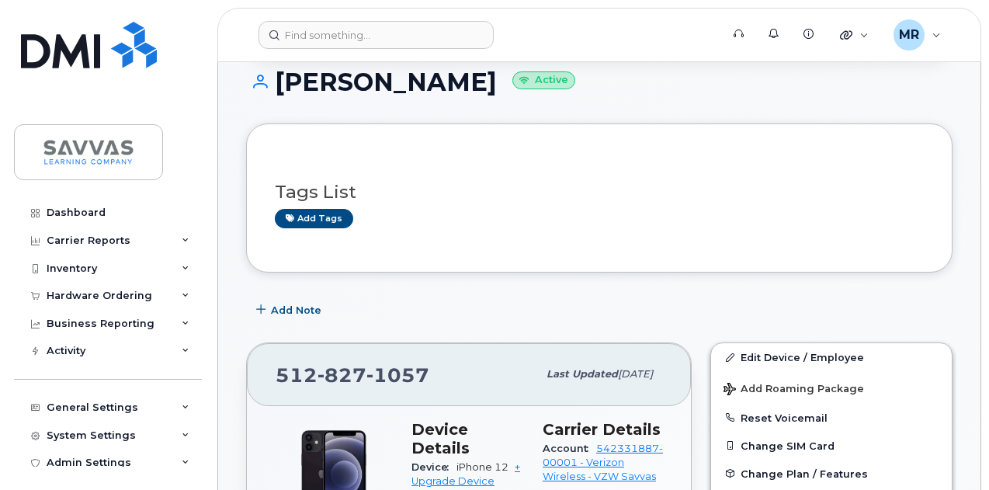
scroll to position [621, 0]
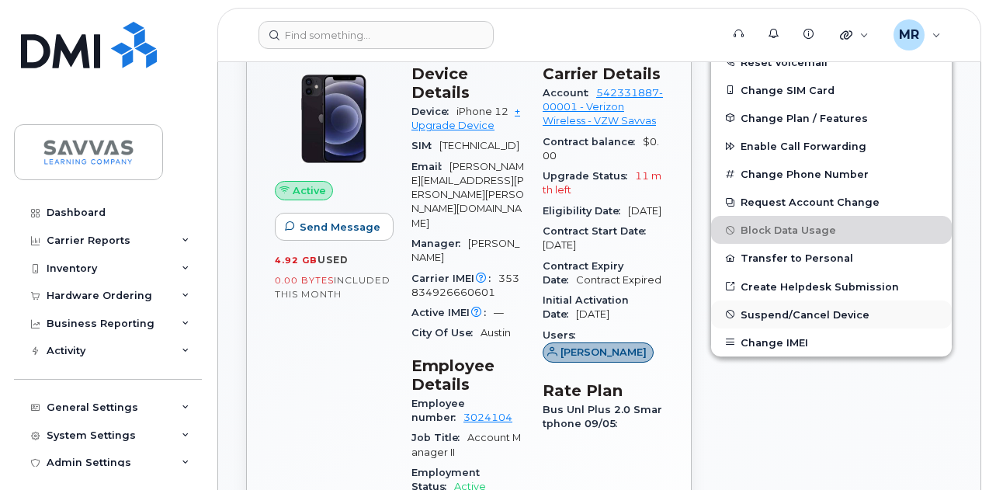
click at [836, 318] on span "Suspend/Cancel Device" at bounding box center [805, 314] width 129 height 12
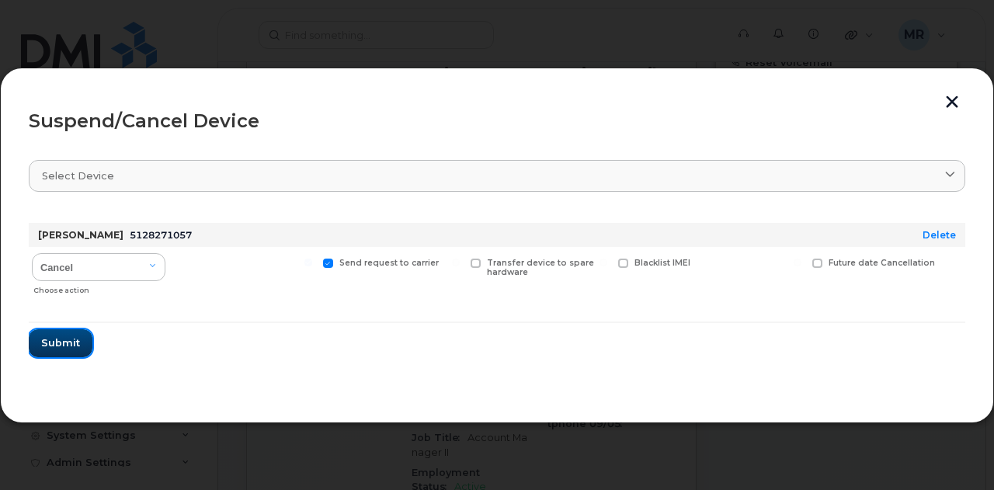
click at [68, 345] on span "Submit" at bounding box center [60, 342] width 39 height 15
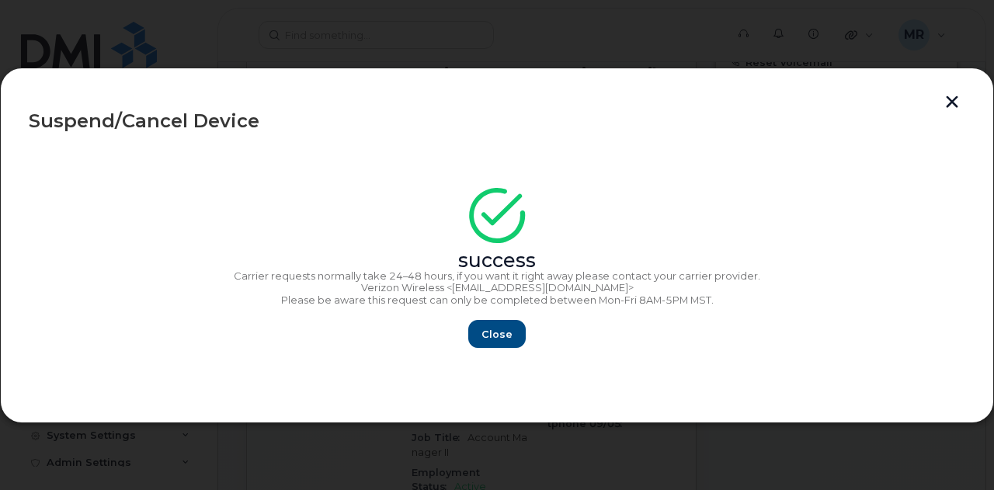
click at [502, 349] on section "success Carrier requests normally take 24–48 hours, if you want it right away p…" at bounding box center [497, 270] width 936 height 248
click at [504, 334] on span "Close" at bounding box center [496, 334] width 31 height 15
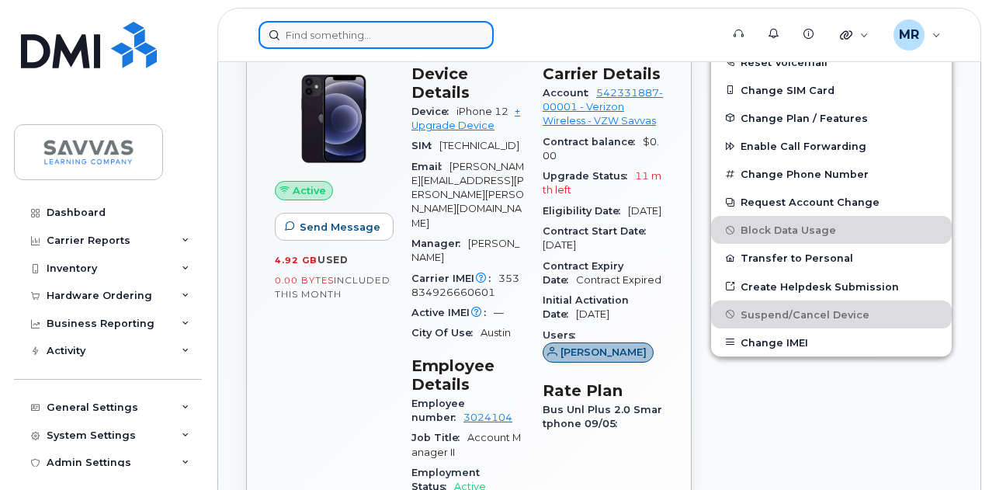
click at [366, 27] on input at bounding box center [376, 35] width 235 height 28
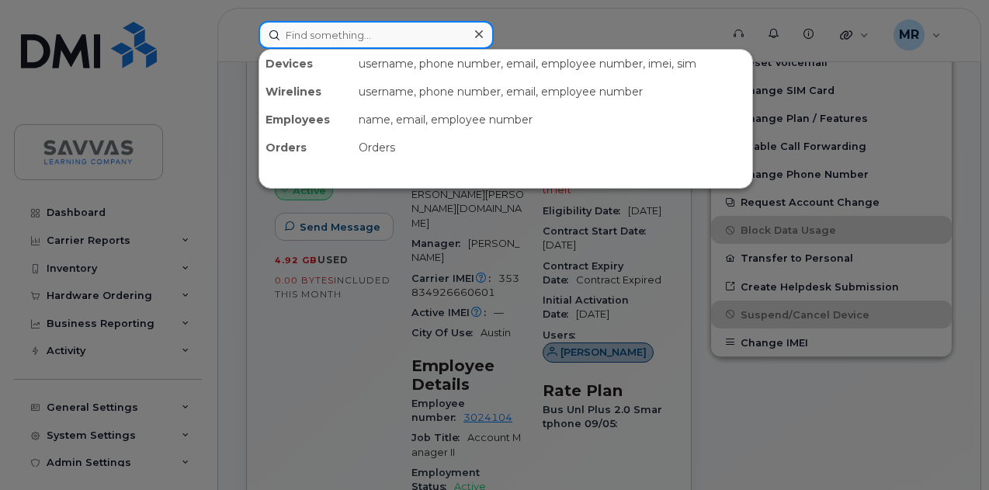
paste input "[PERSON_NAME]"
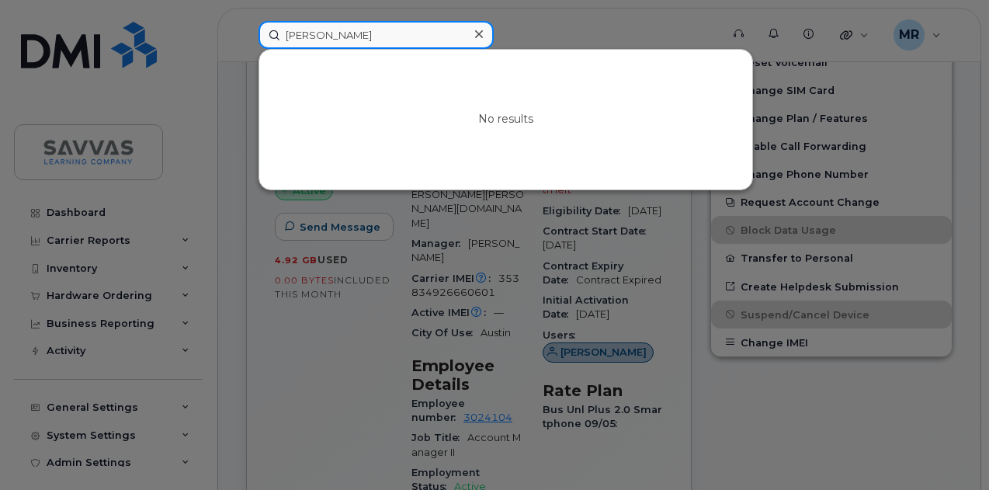
type input "[PERSON_NAME]"
